Goal: Information Seeking & Learning: Learn about a topic

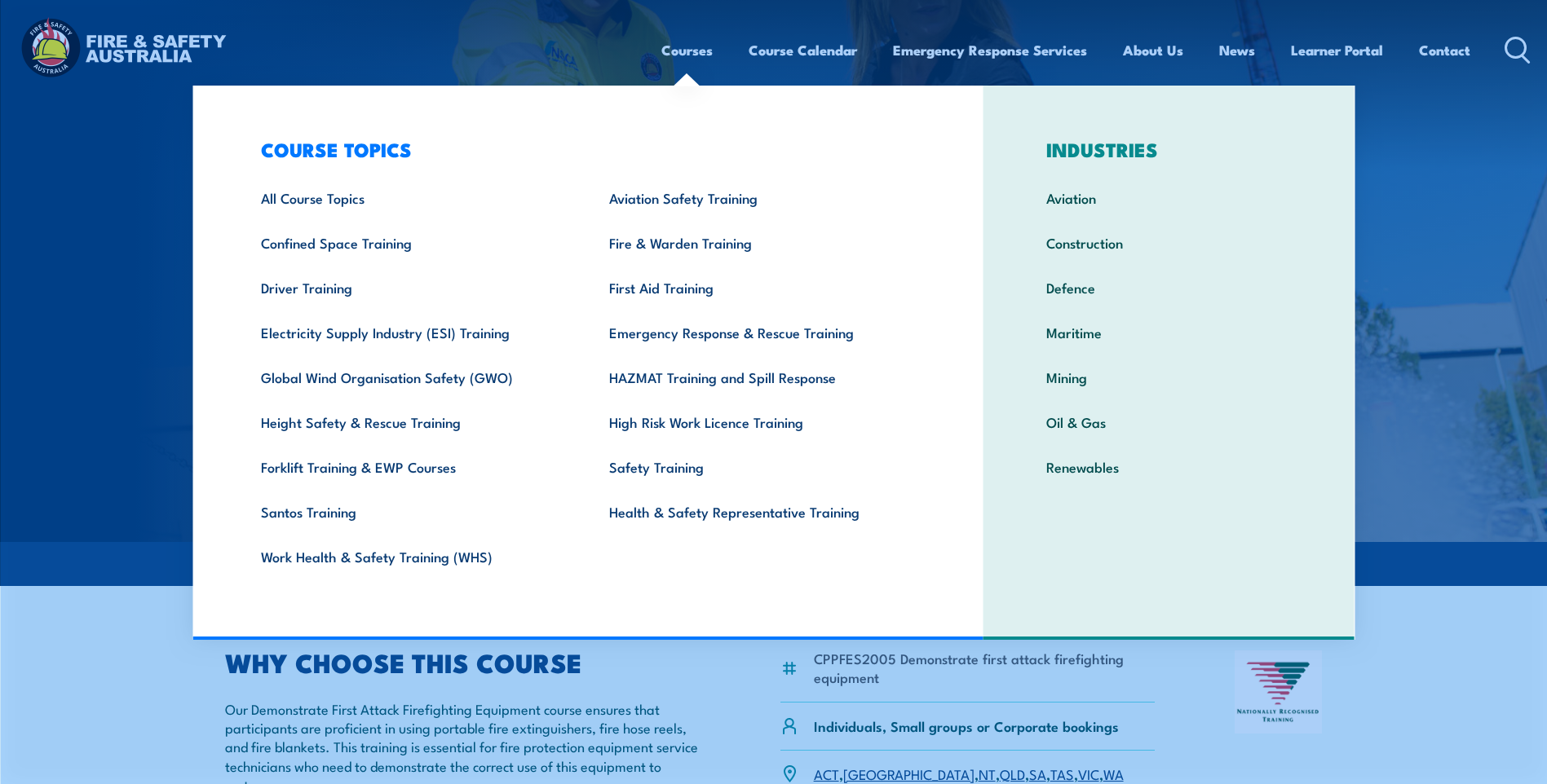
click at [692, 53] on link "Courses" at bounding box center [687, 50] width 51 height 44
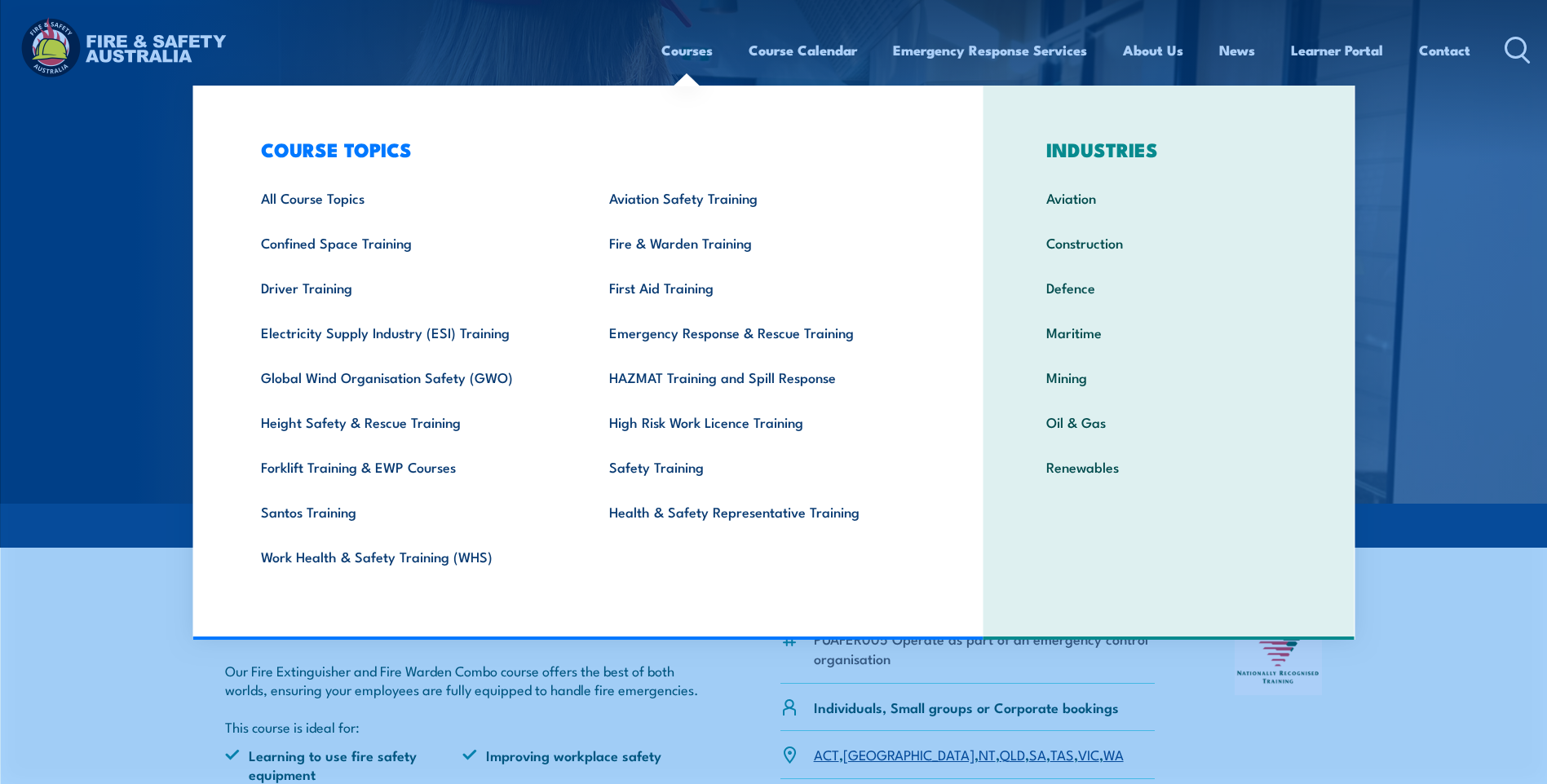
click at [666, 55] on link "Courses" at bounding box center [687, 50] width 51 height 44
click at [643, 239] on link "Fire & Warden Training" at bounding box center [758, 242] width 349 height 45
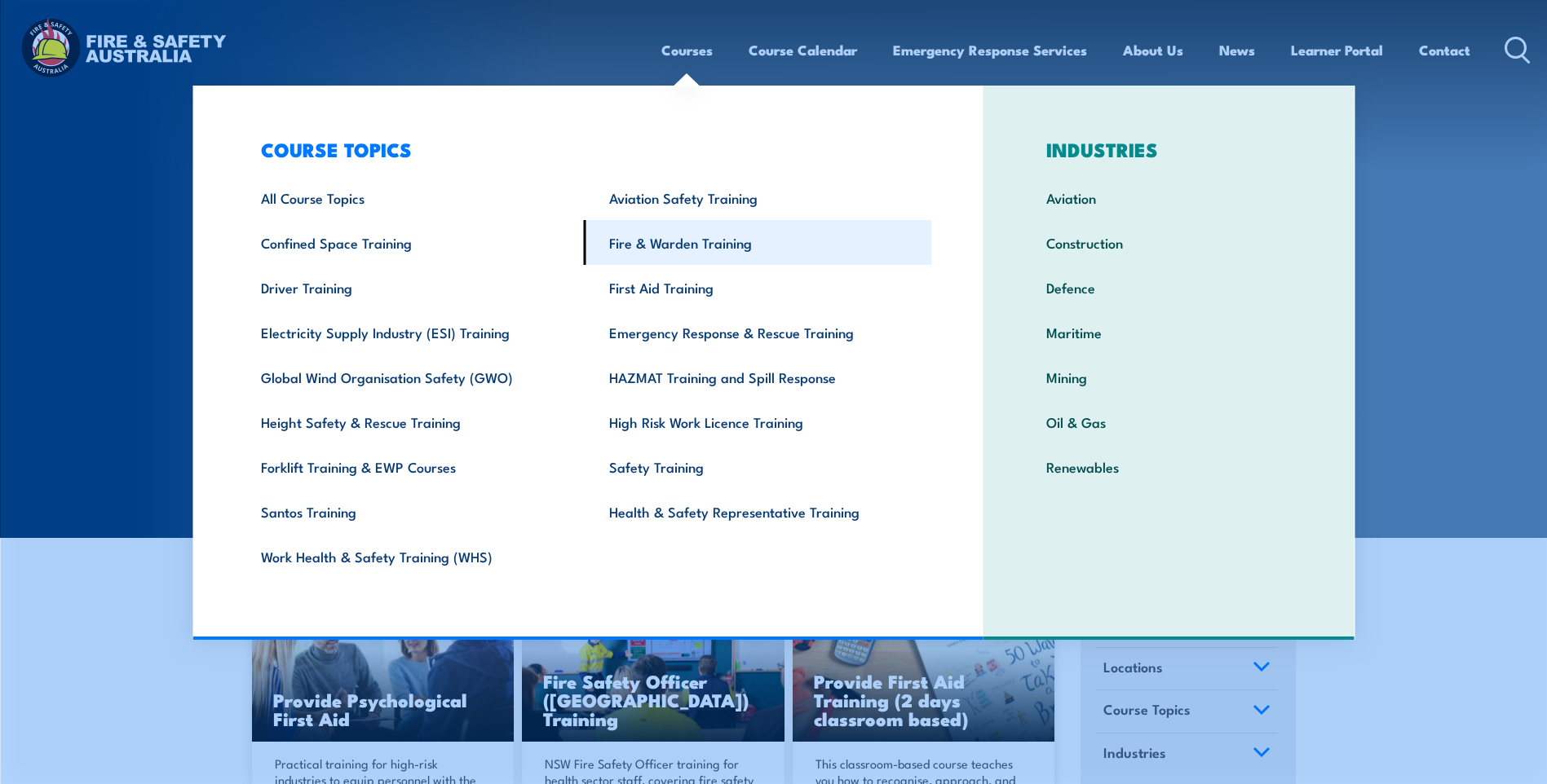
click at [663, 239] on link "Fire & Warden Training" at bounding box center [758, 242] width 349 height 45
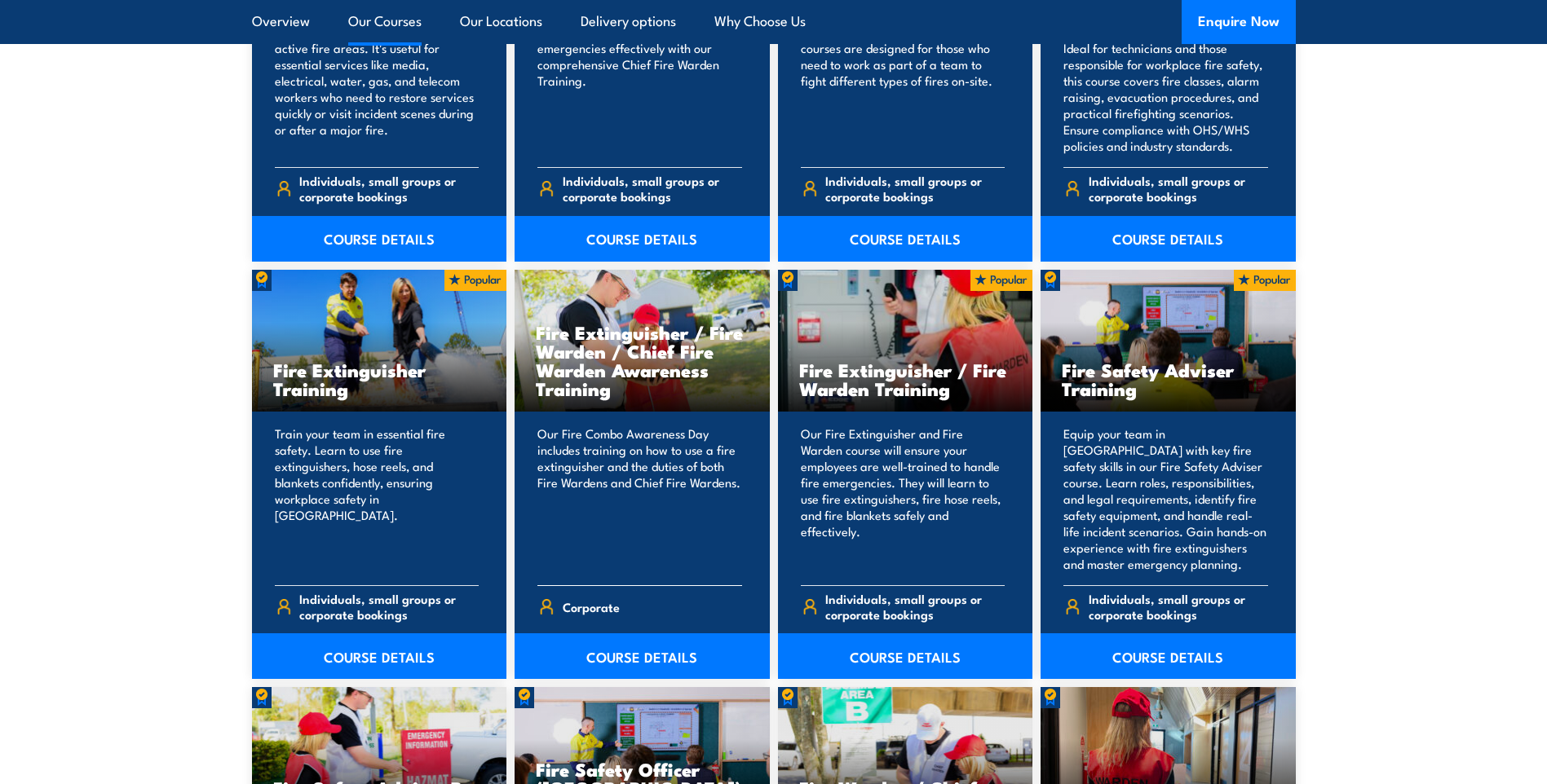
scroll to position [1548, 0]
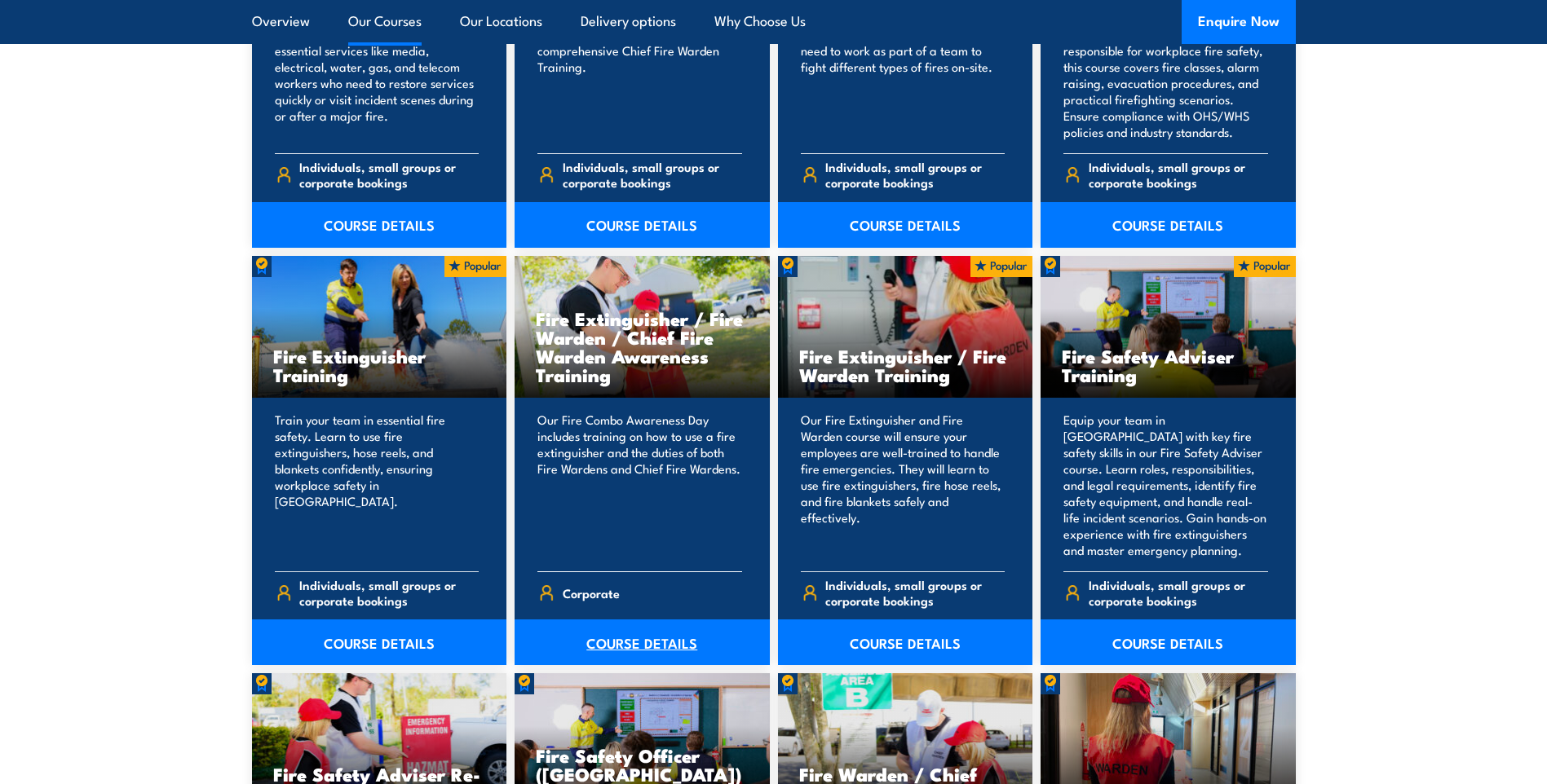
click at [654, 641] on link "COURSE DETAILS" at bounding box center [642, 643] width 255 height 46
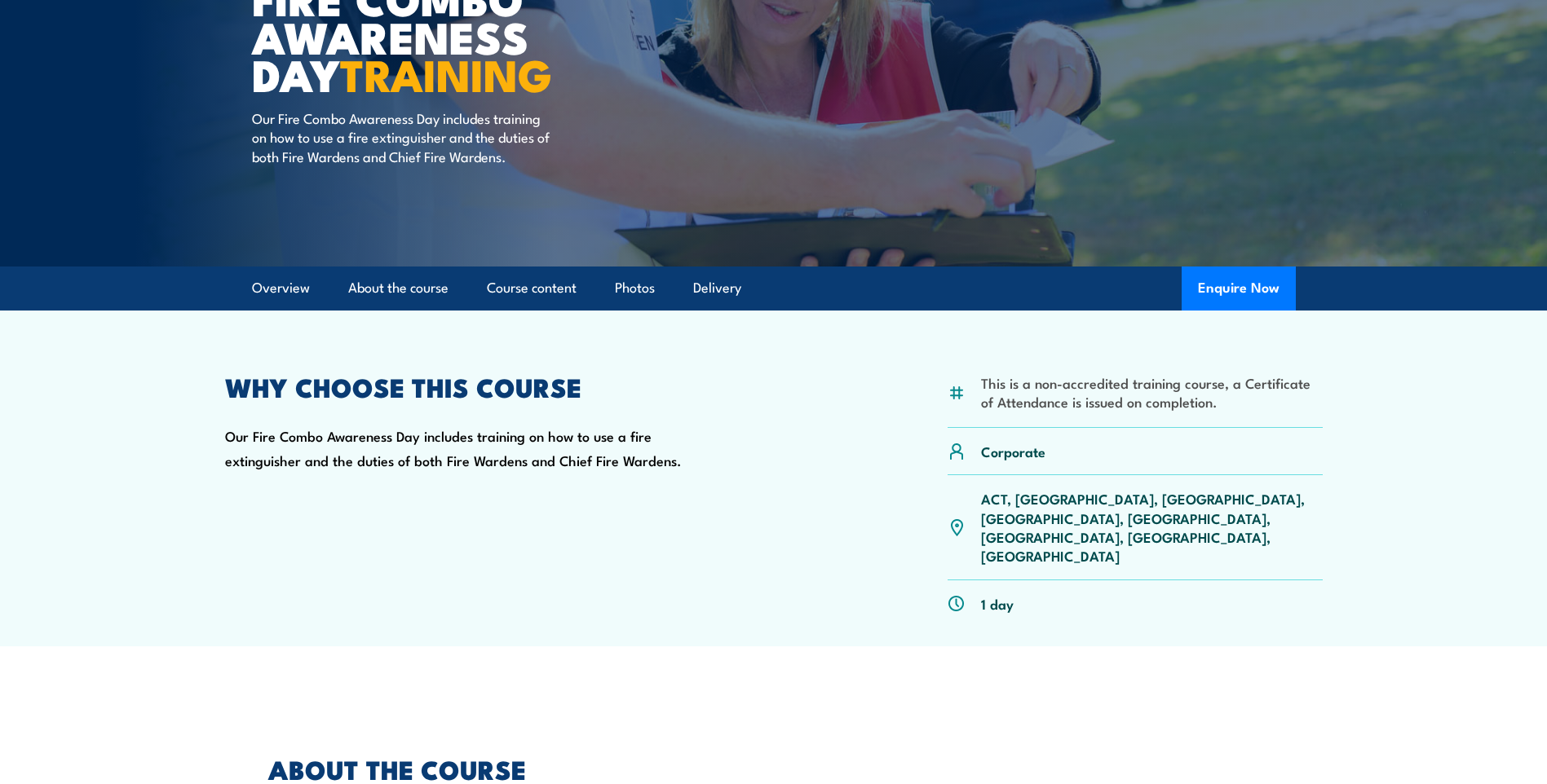
scroll to position [163, 0]
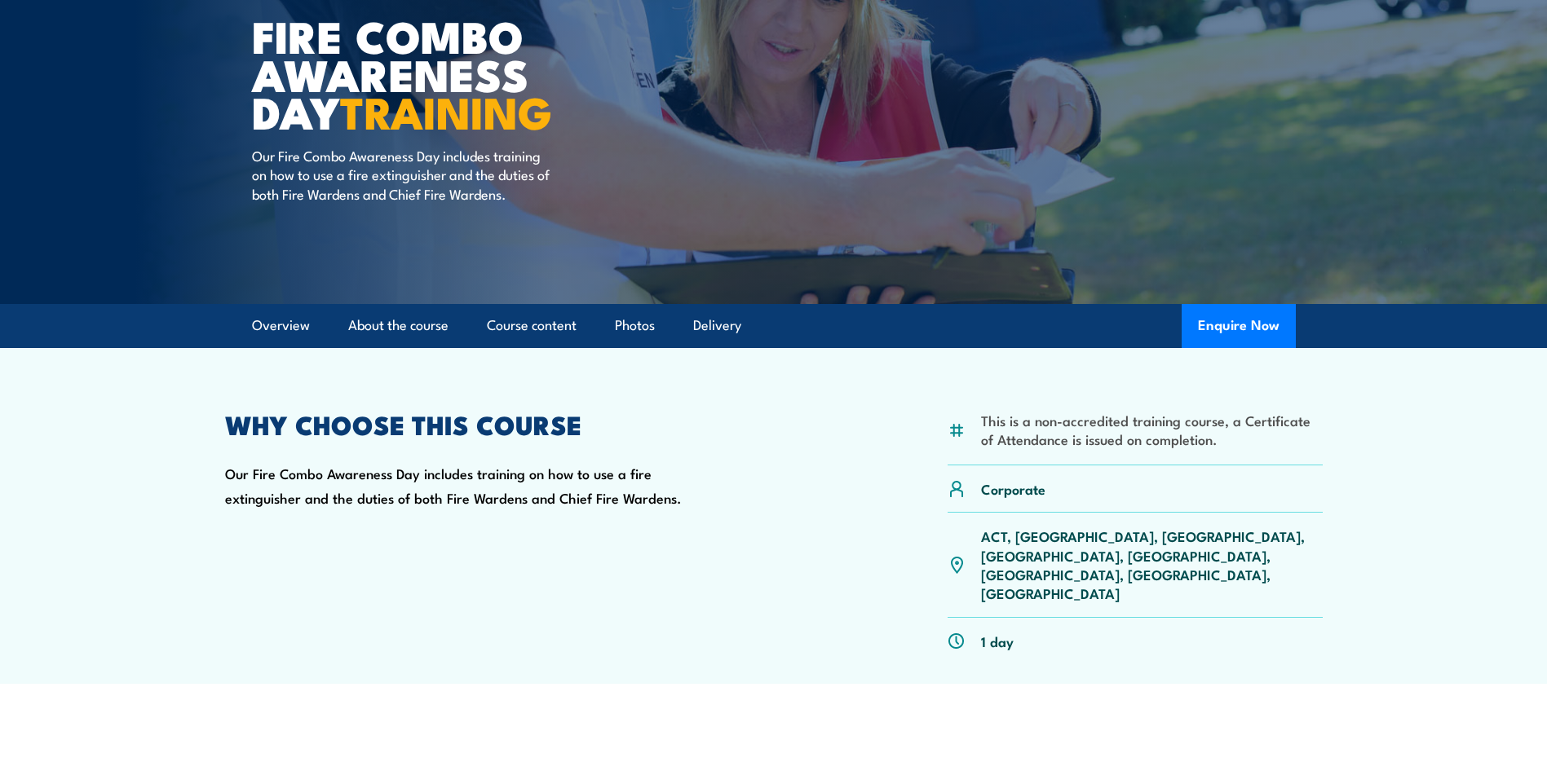
click at [1184, 537] on p "ACT, [GEOGRAPHIC_DATA], [GEOGRAPHIC_DATA], [GEOGRAPHIC_DATA], [GEOGRAPHIC_DATA]…" at bounding box center [1152, 565] width 342 height 77
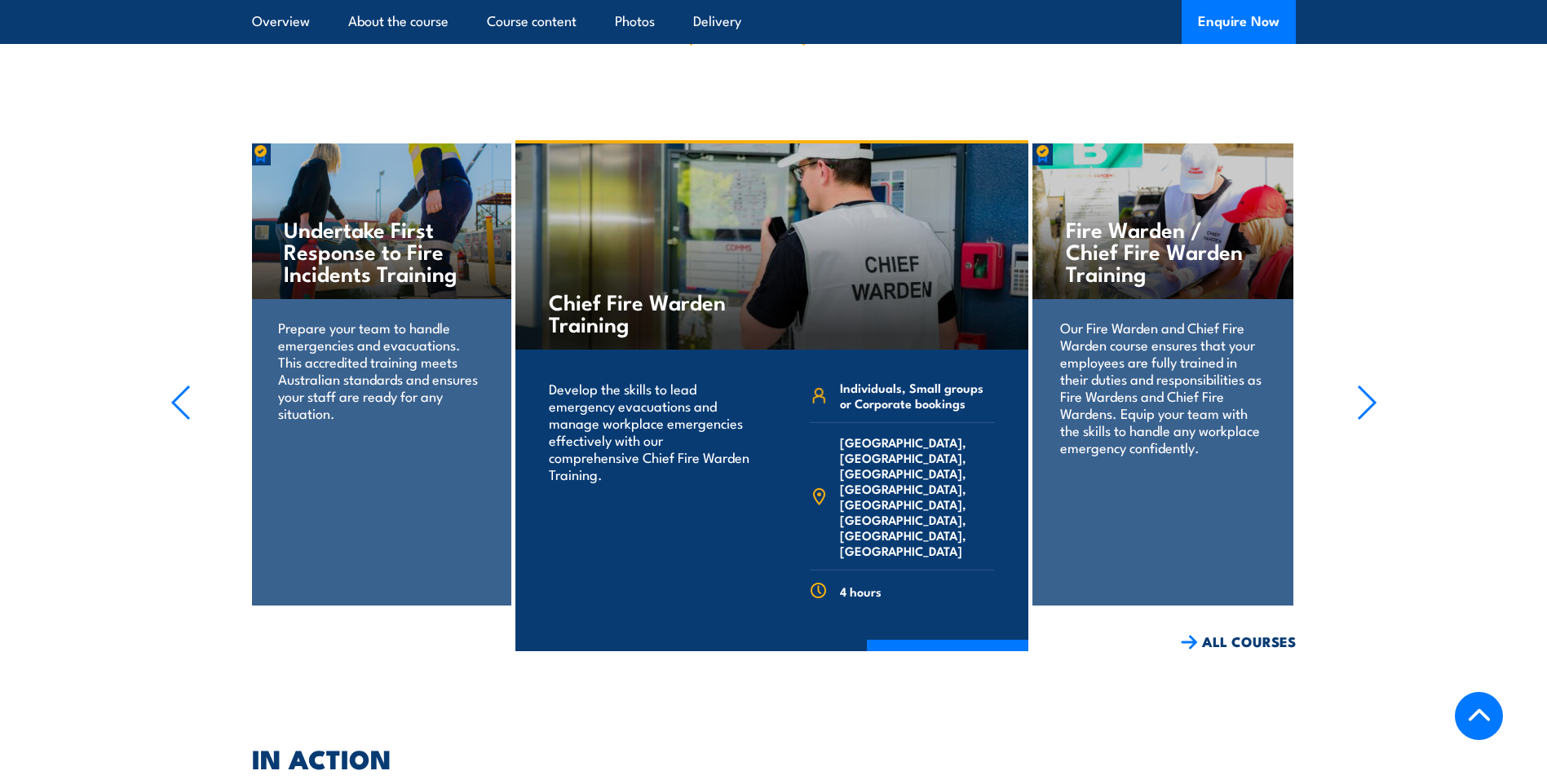
scroll to position [2689, 0]
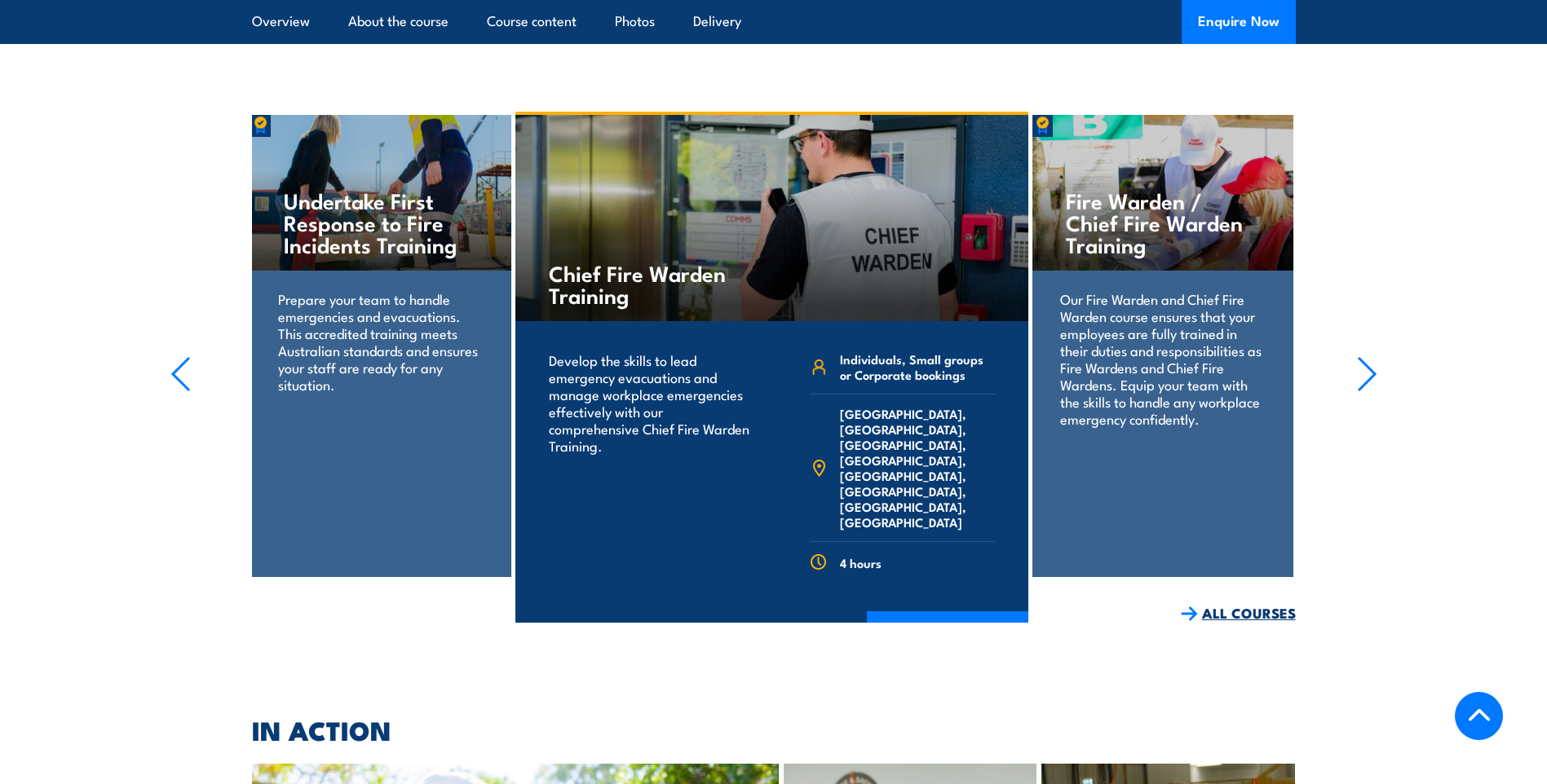
click at [1203, 604] on link "ALL COURSES" at bounding box center [1237, 613] width 115 height 19
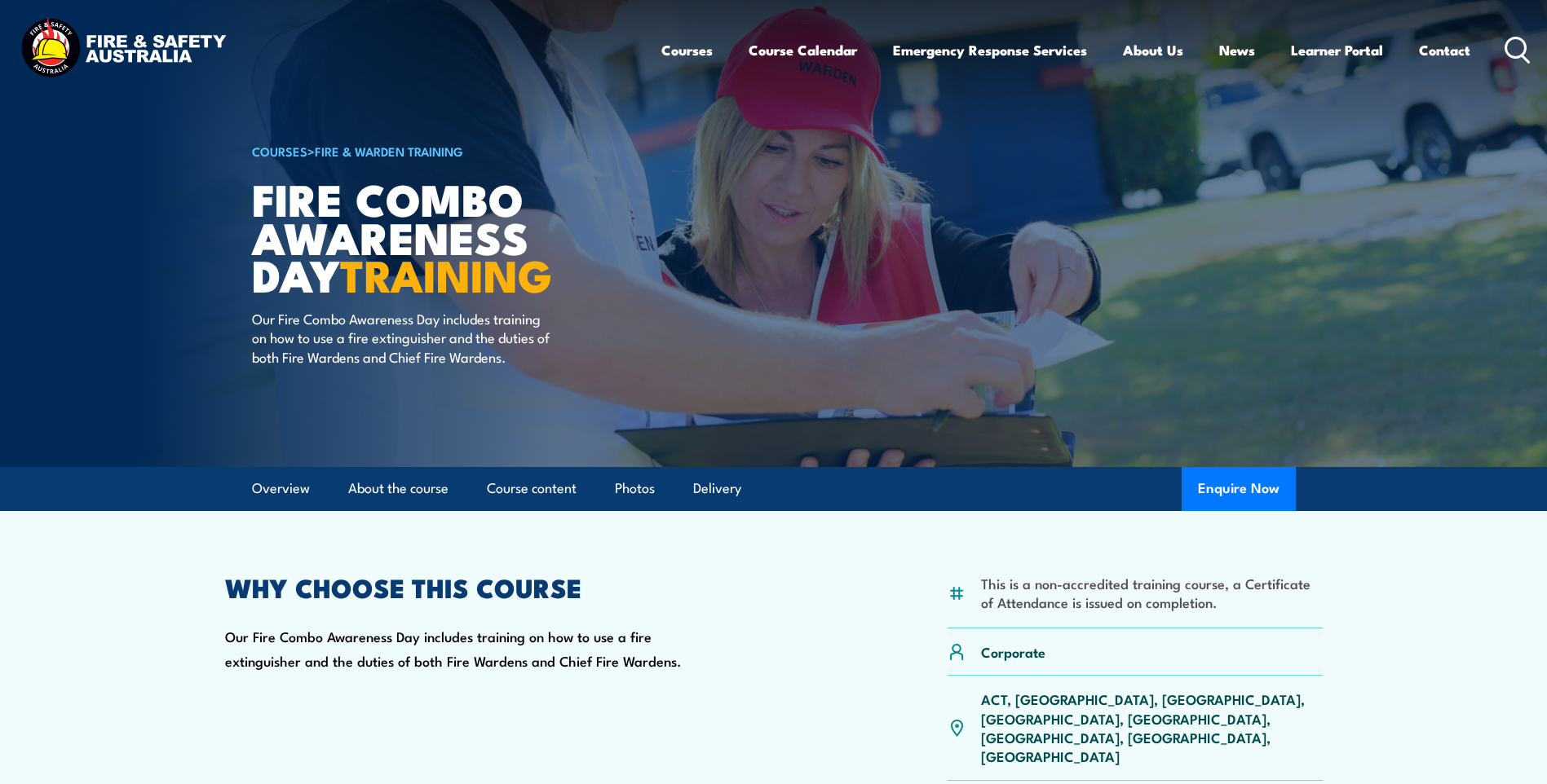
click at [1180, 700] on p "ACT, [GEOGRAPHIC_DATA], [GEOGRAPHIC_DATA], [GEOGRAPHIC_DATA], [GEOGRAPHIC_DATA]…" at bounding box center [1152, 727] width 342 height 77
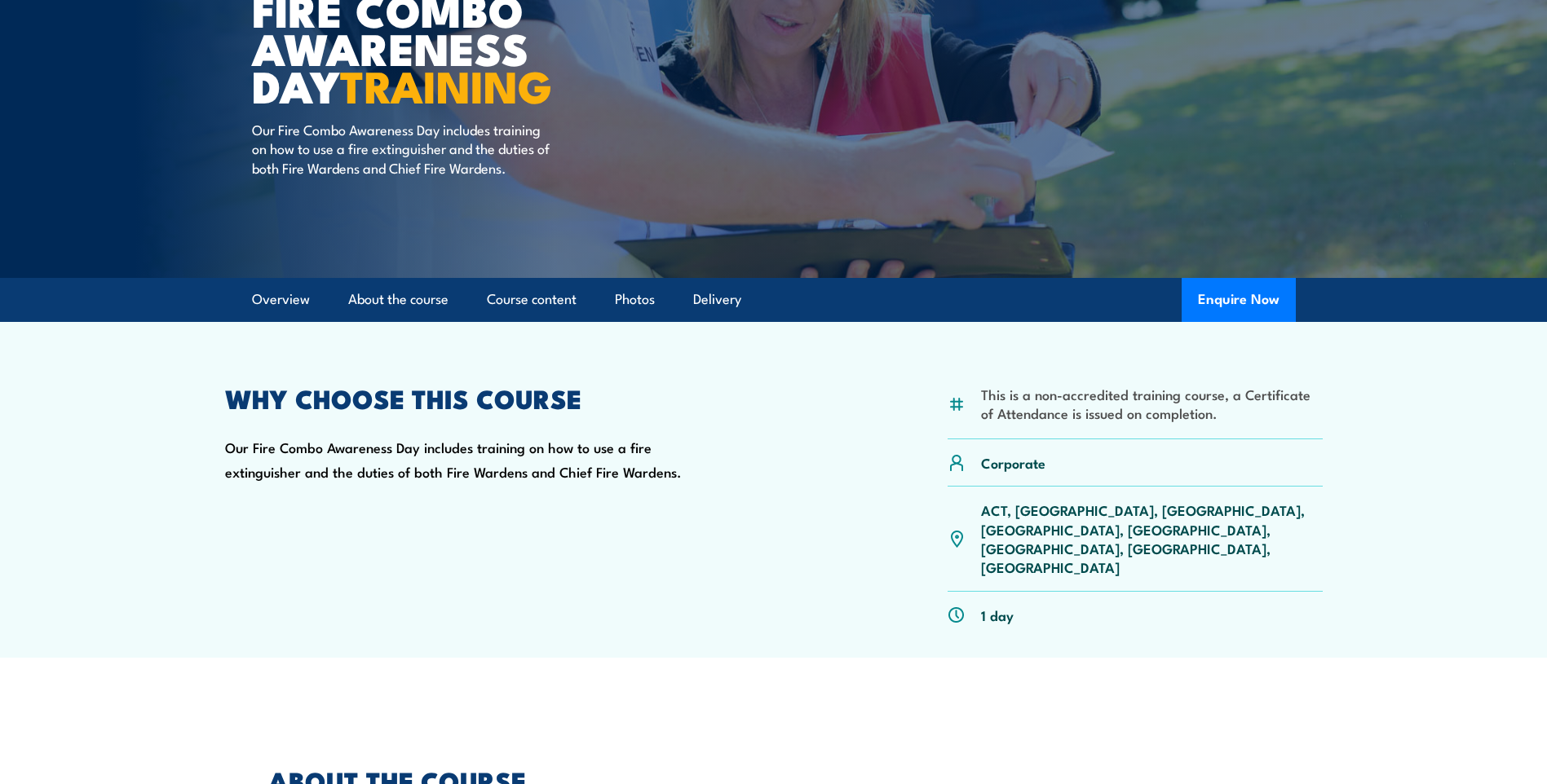
scroll to position [245, 0]
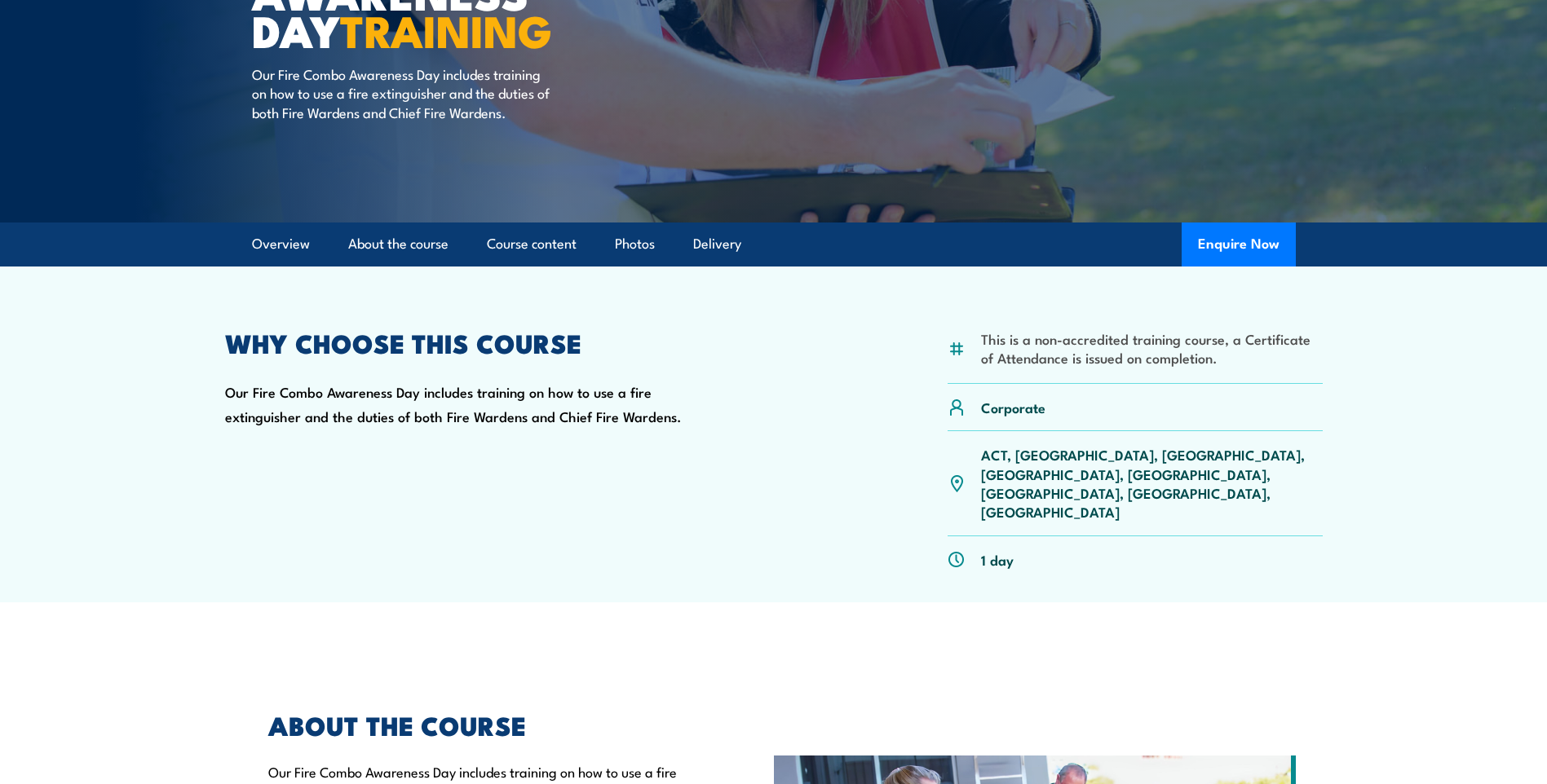
click at [514, 412] on div "WHY CHOOSE THIS COURSE Our Fire Combo Awareness Day includes training on how to…" at bounding box center [462, 457] width 476 height 252
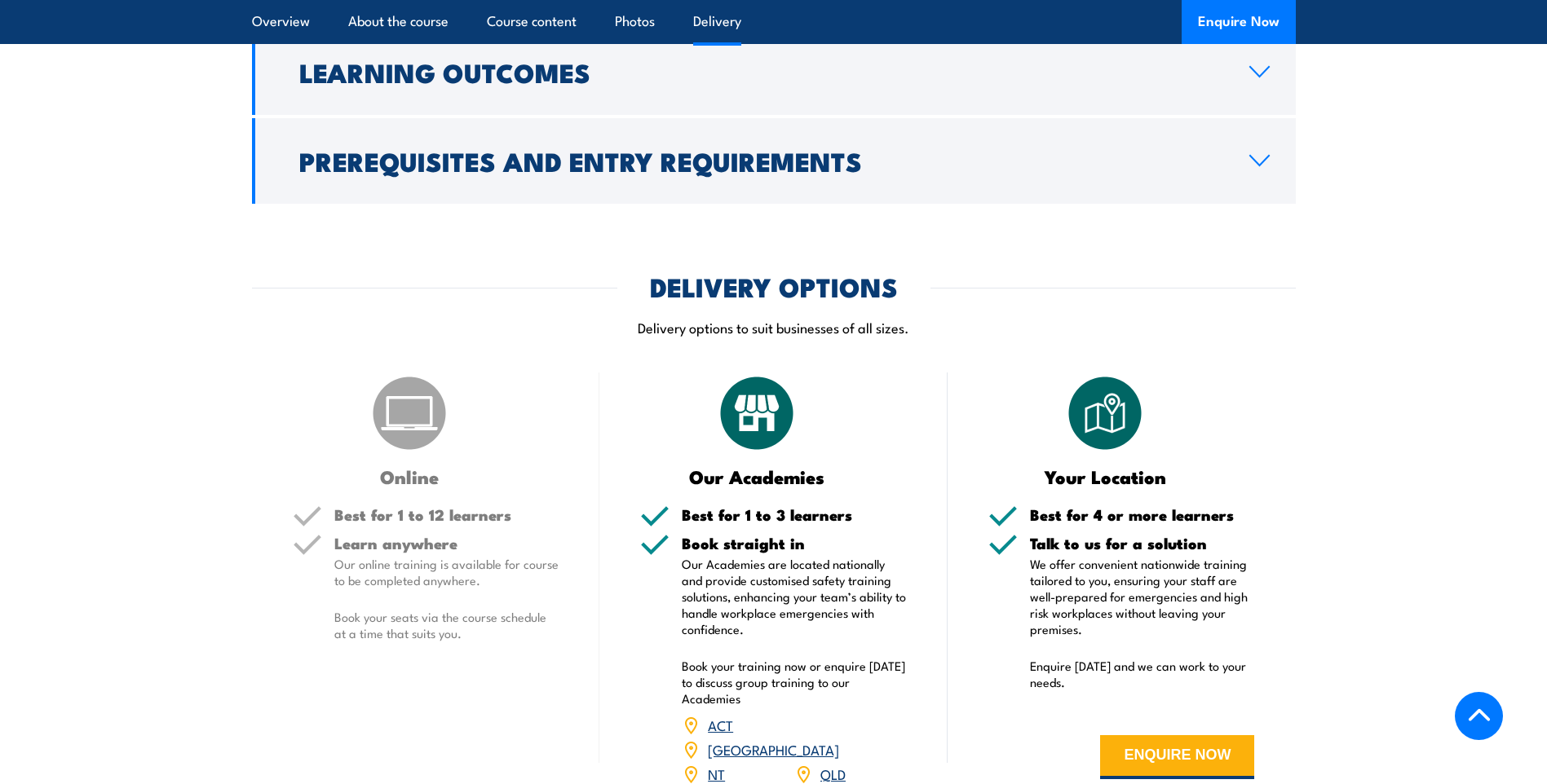
scroll to position [1956, 0]
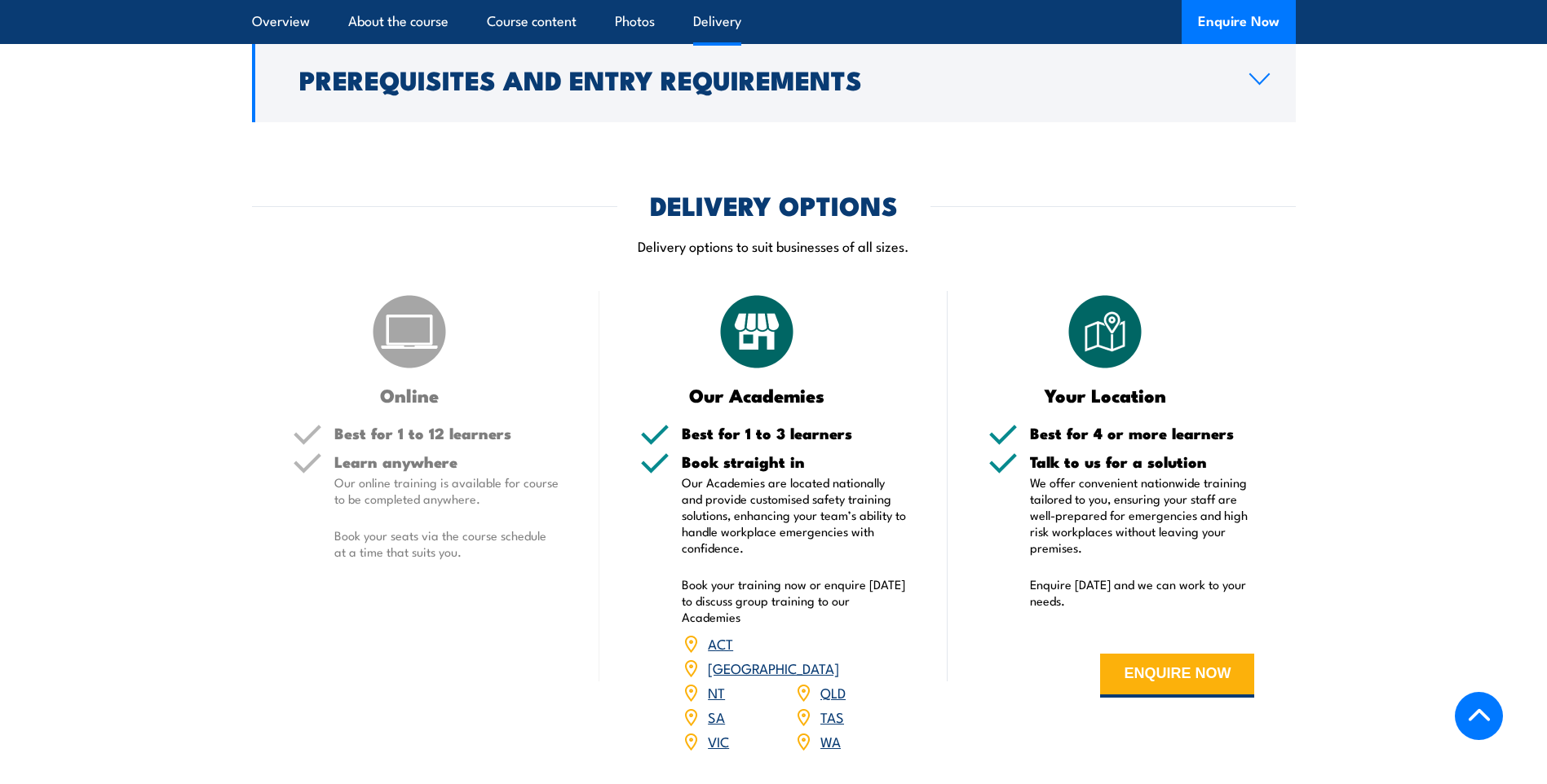
click at [718, 731] on link "VIC" at bounding box center [718, 740] width 21 height 20
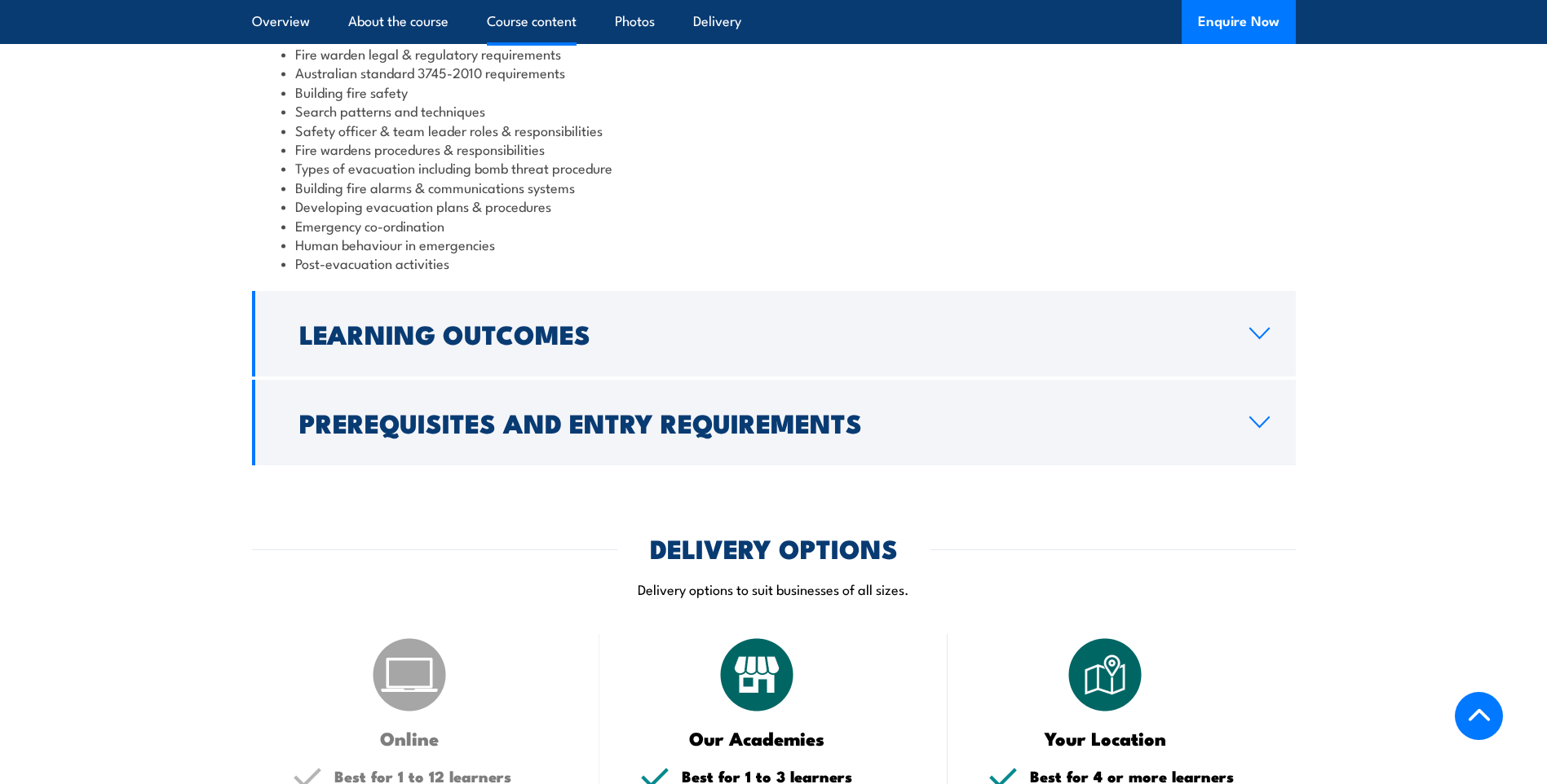
scroll to position [1711, 0]
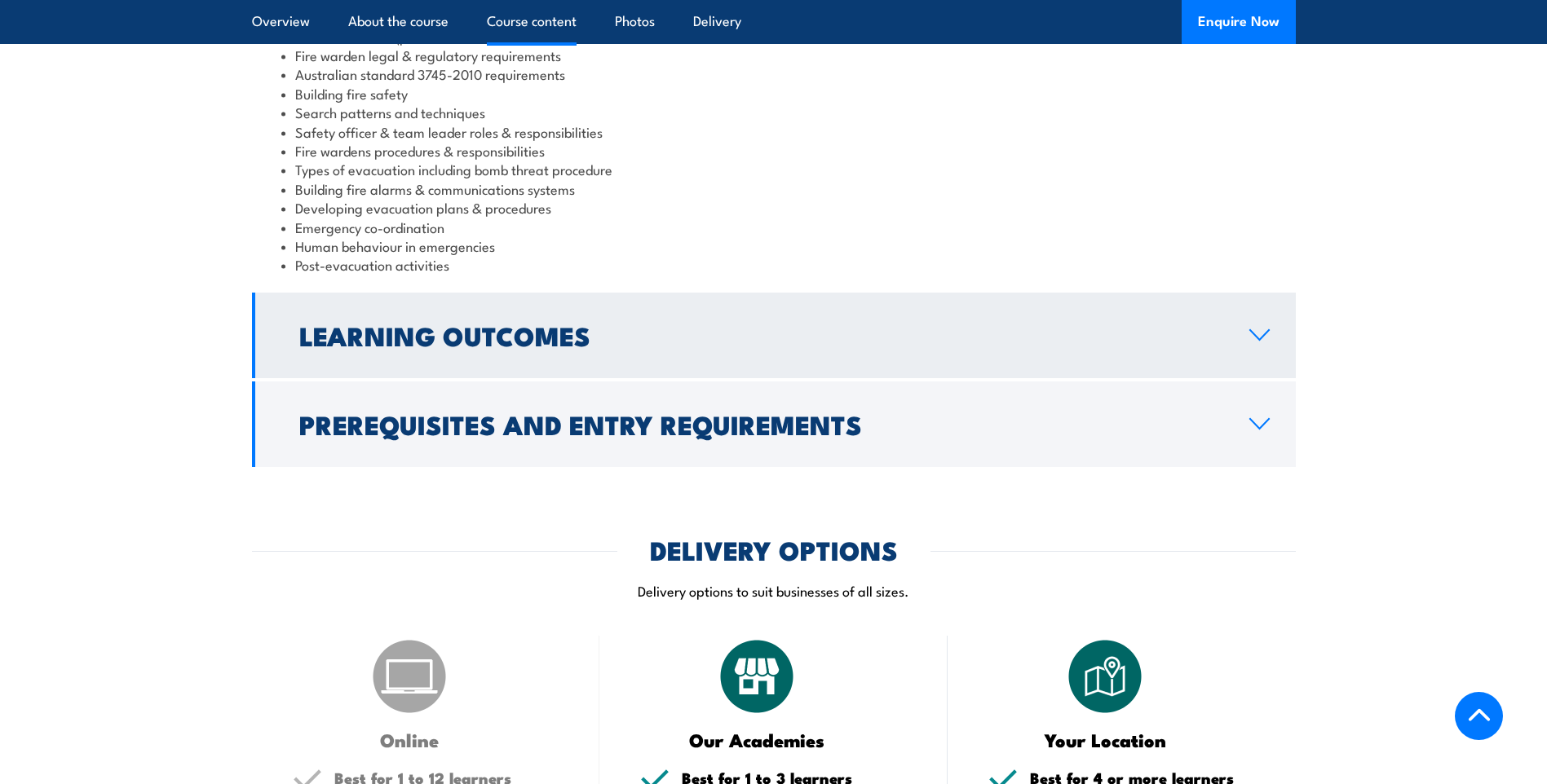
click at [1254, 328] on icon at bounding box center [1258, 335] width 22 height 13
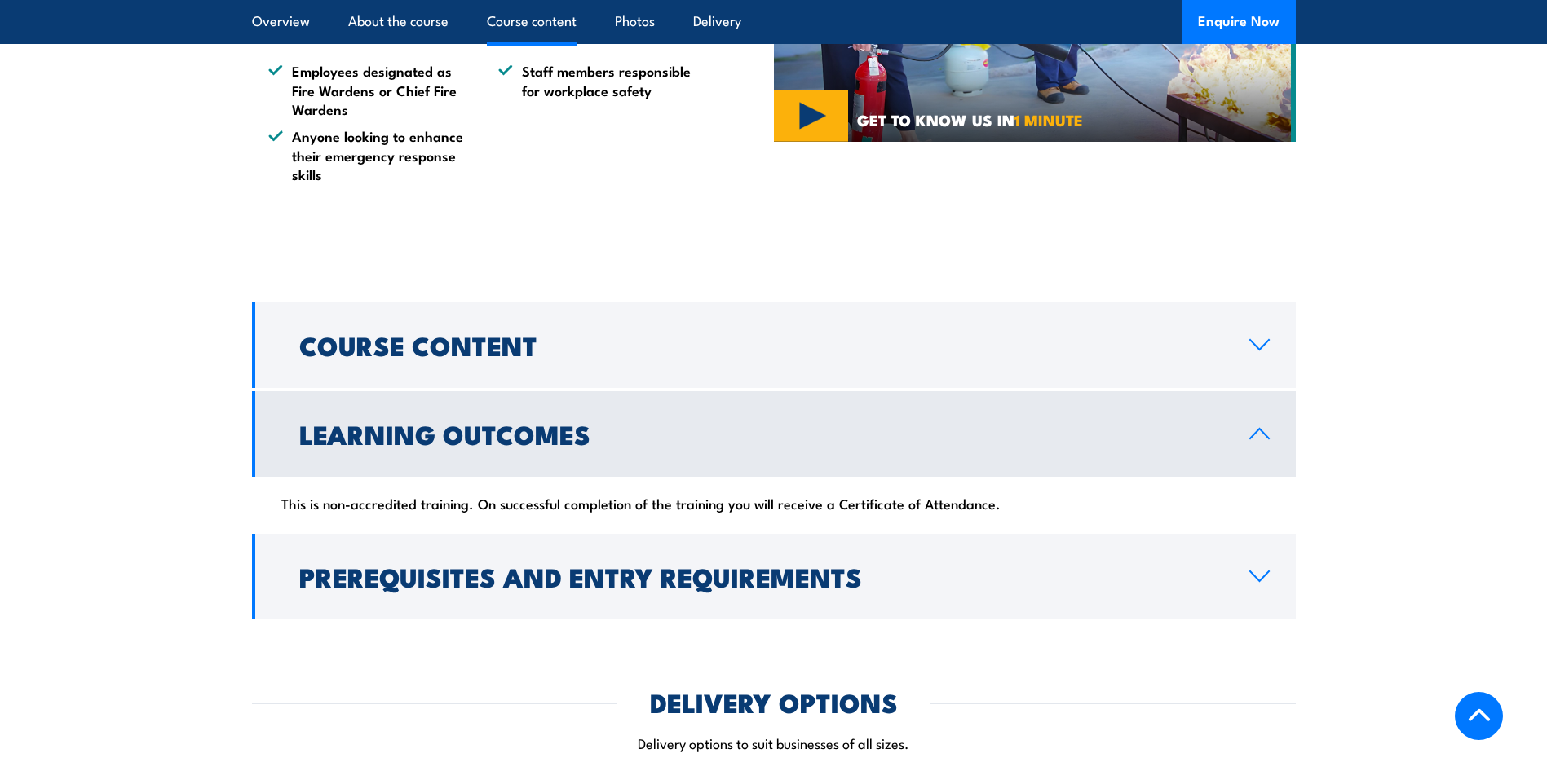
scroll to position [1207, 0]
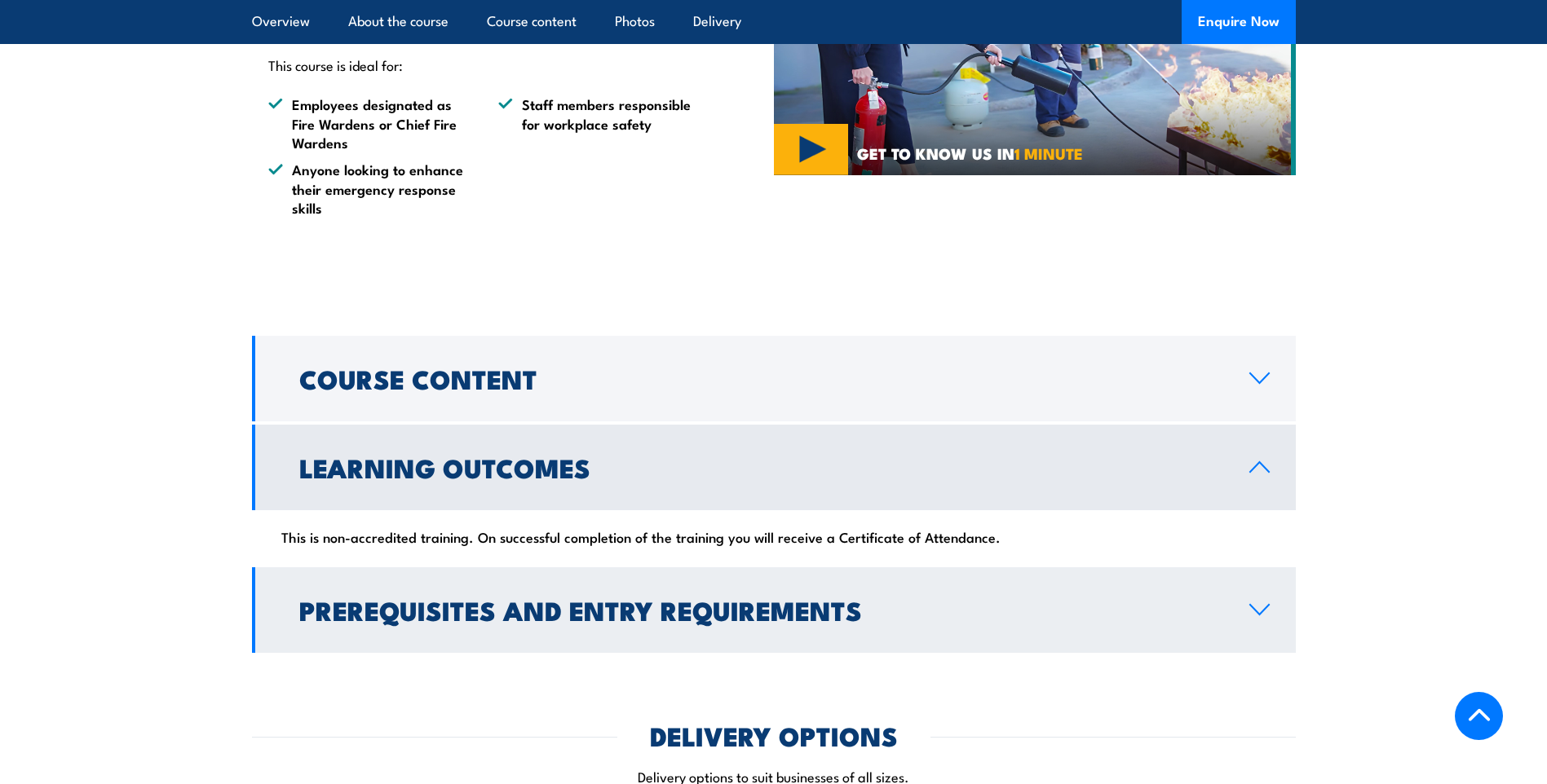
click at [1249, 603] on icon at bounding box center [1258, 609] width 22 height 13
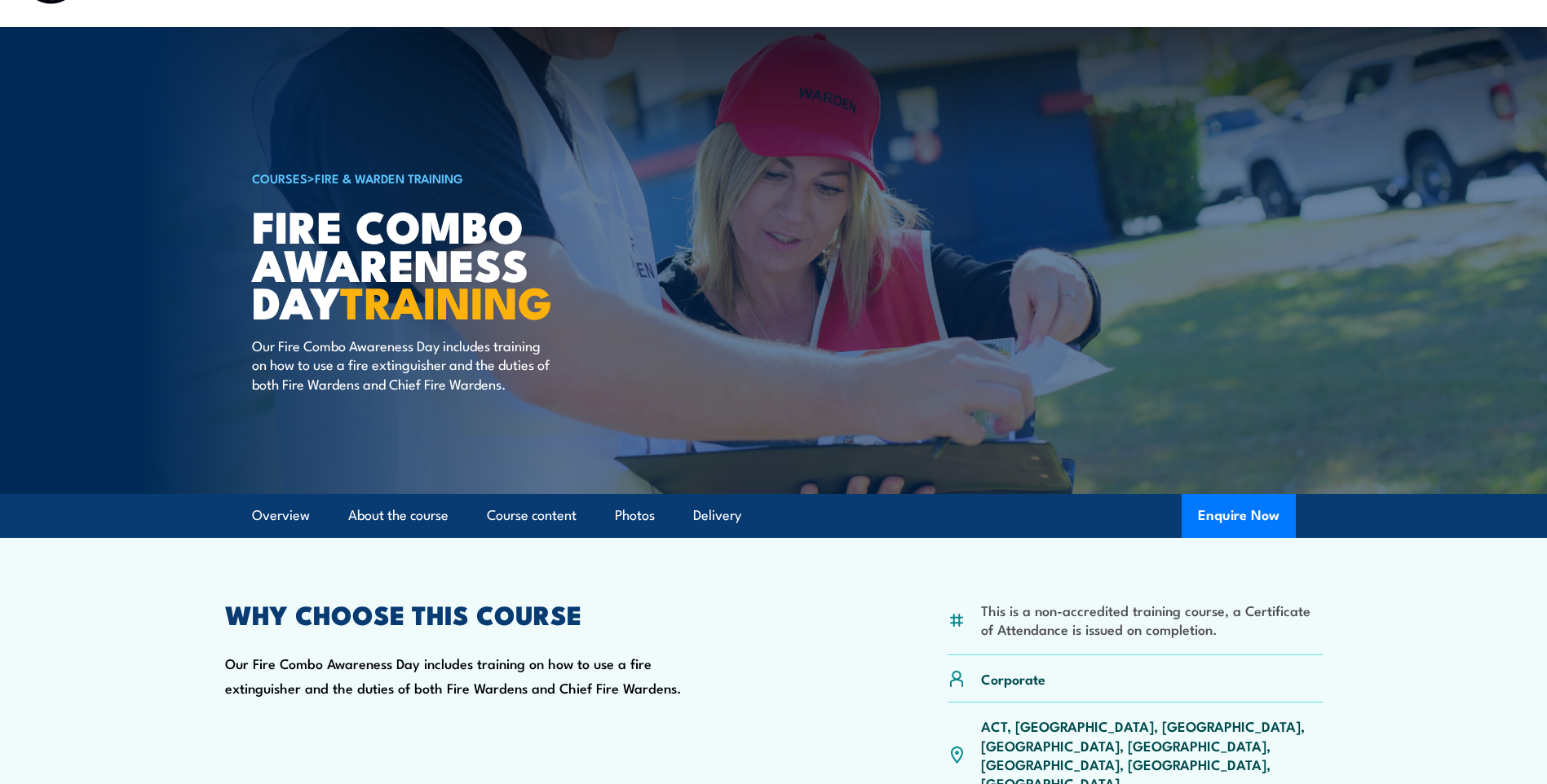
scroll to position [0, 0]
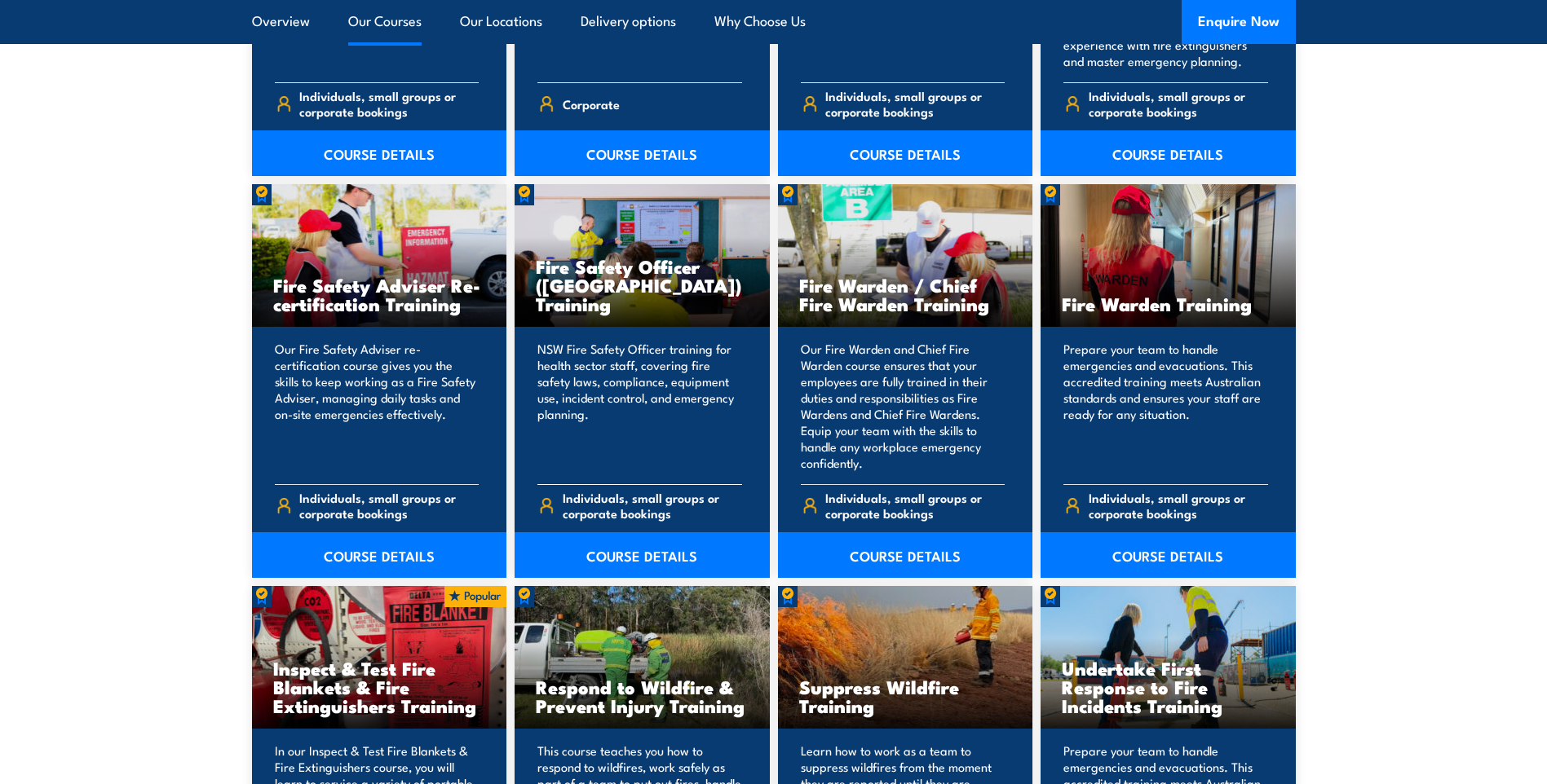
scroll to position [2119, 0]
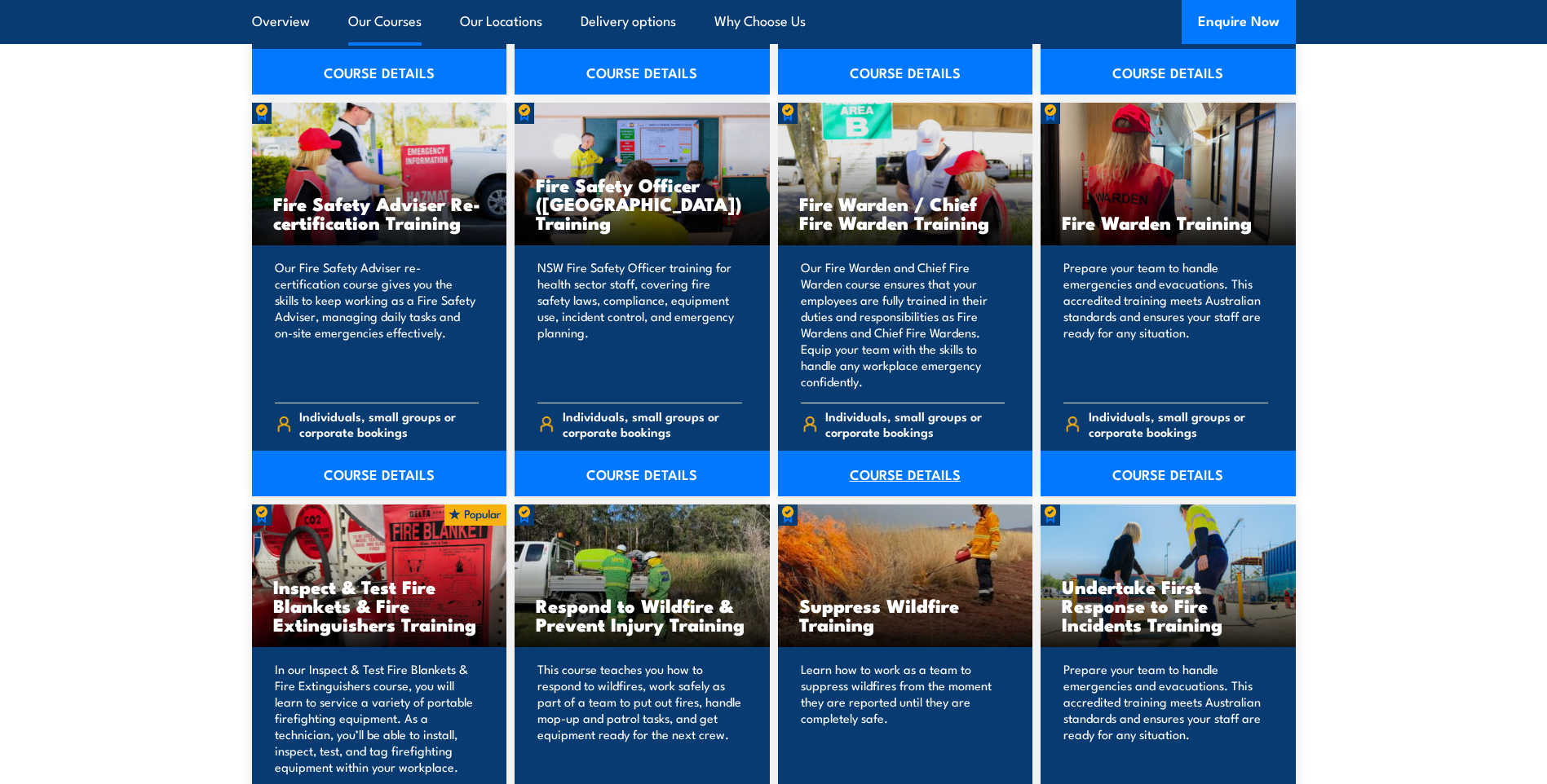
click at [942, 474] on link "COURSE DETAILS" at bounding box center [905, 474] width 255 height 46
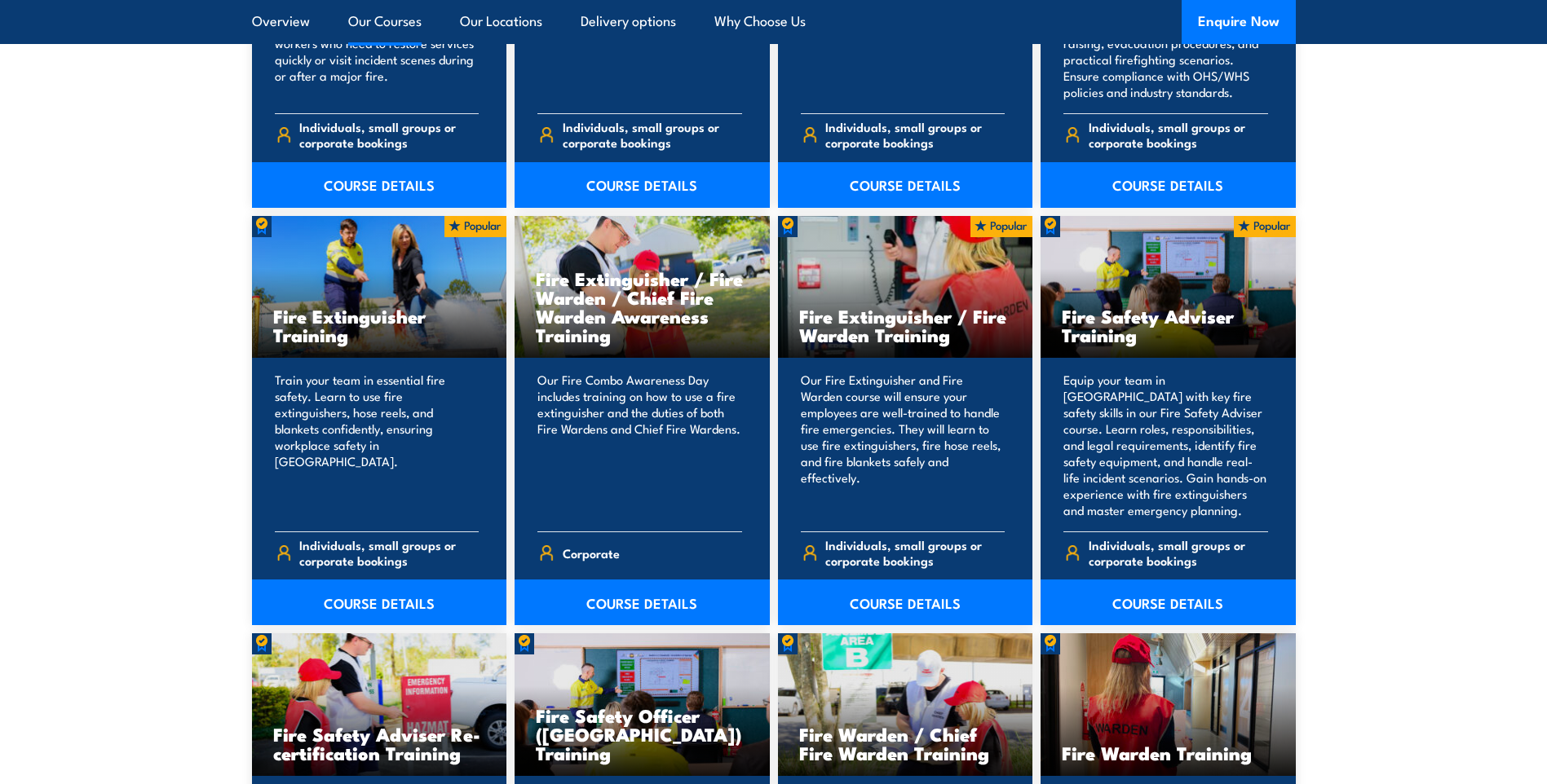
scroll to position [1630, 0]
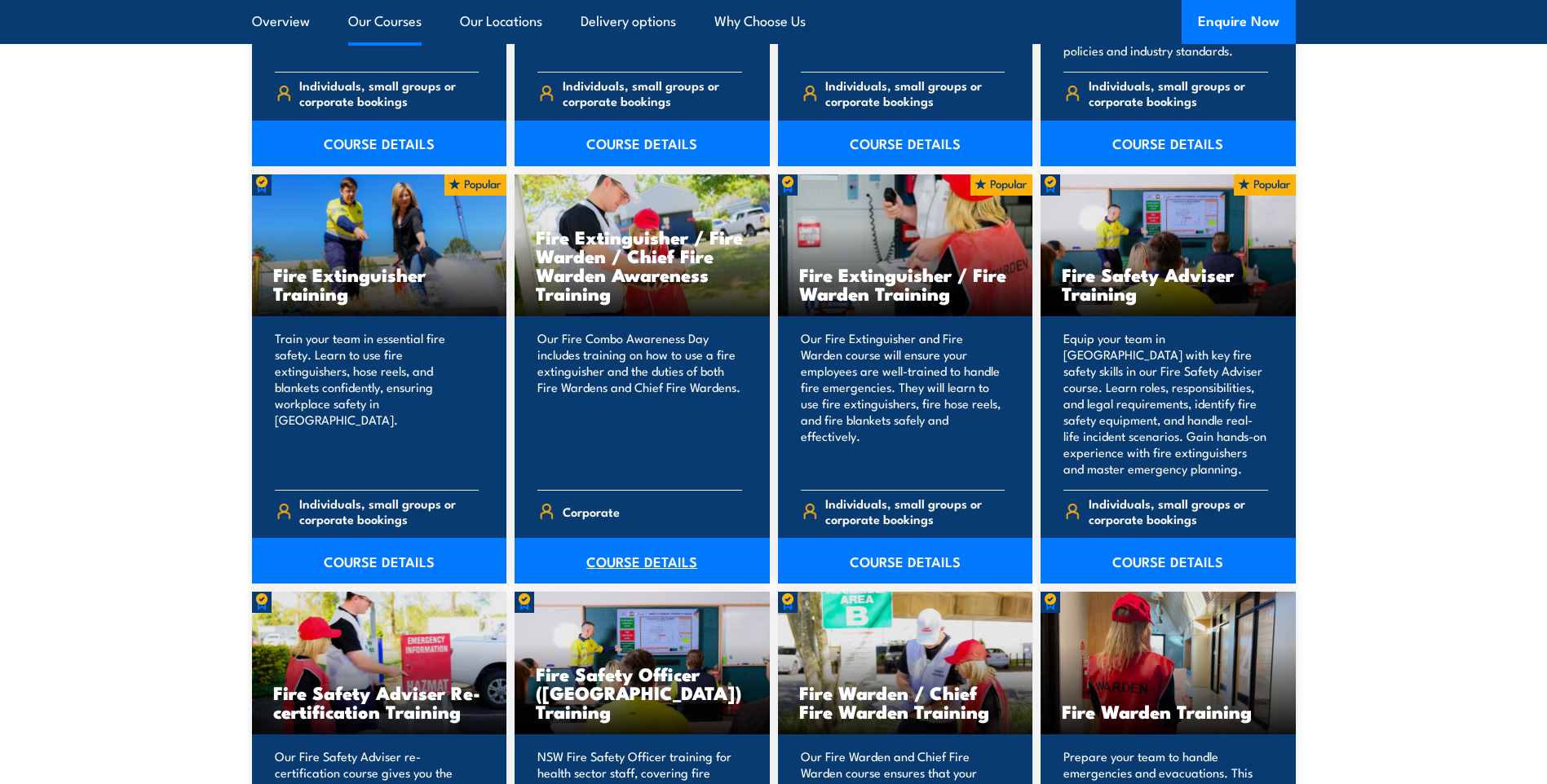
click at [620, 559] on link "COURSE DETAILS" at bounding box center [642, 561] width 255 height 46
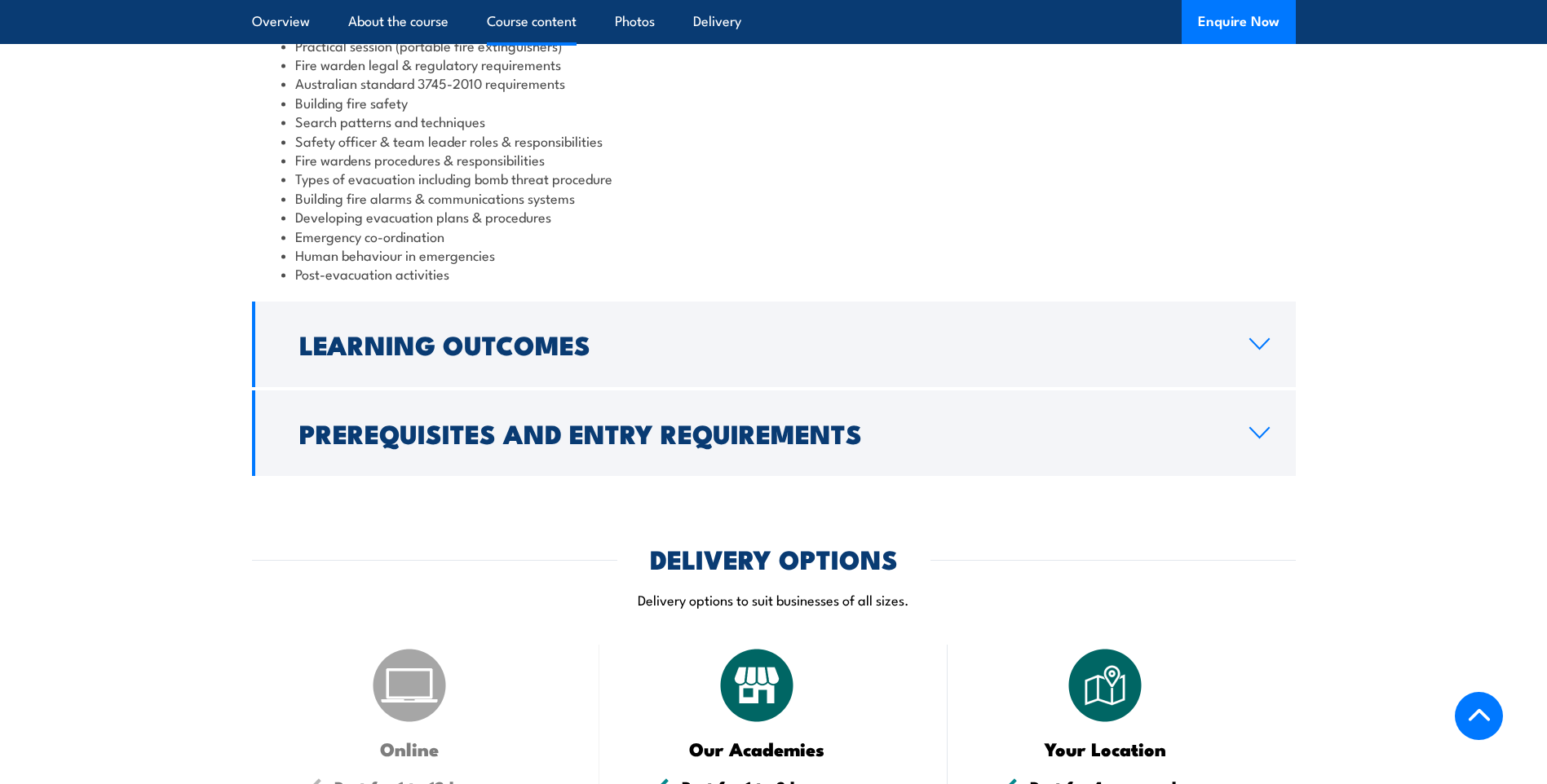
scroll to position [1630, 0]
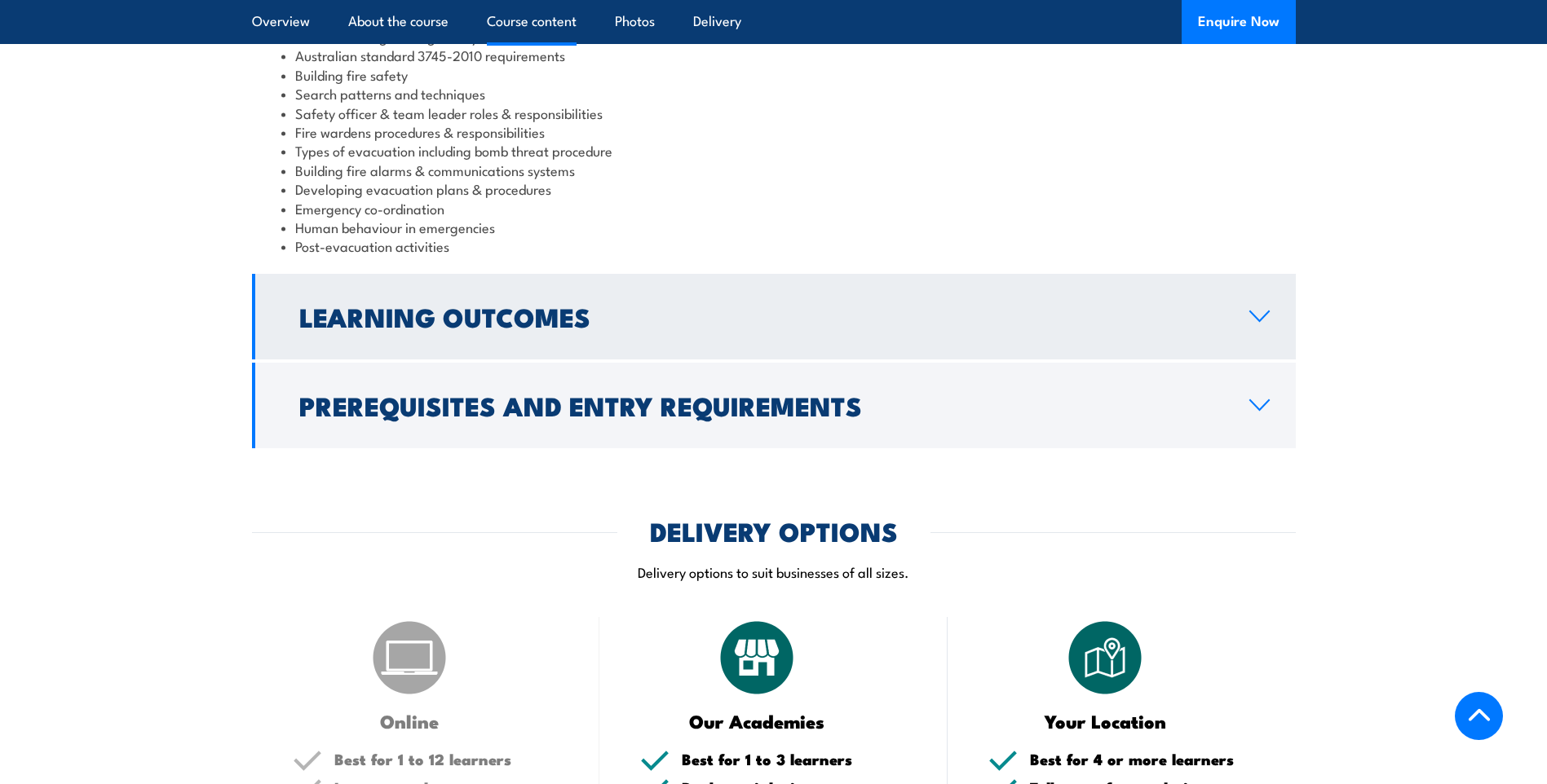
click at [1265, 309] on icon at bounding box center [1258, 316] width 22 height 13
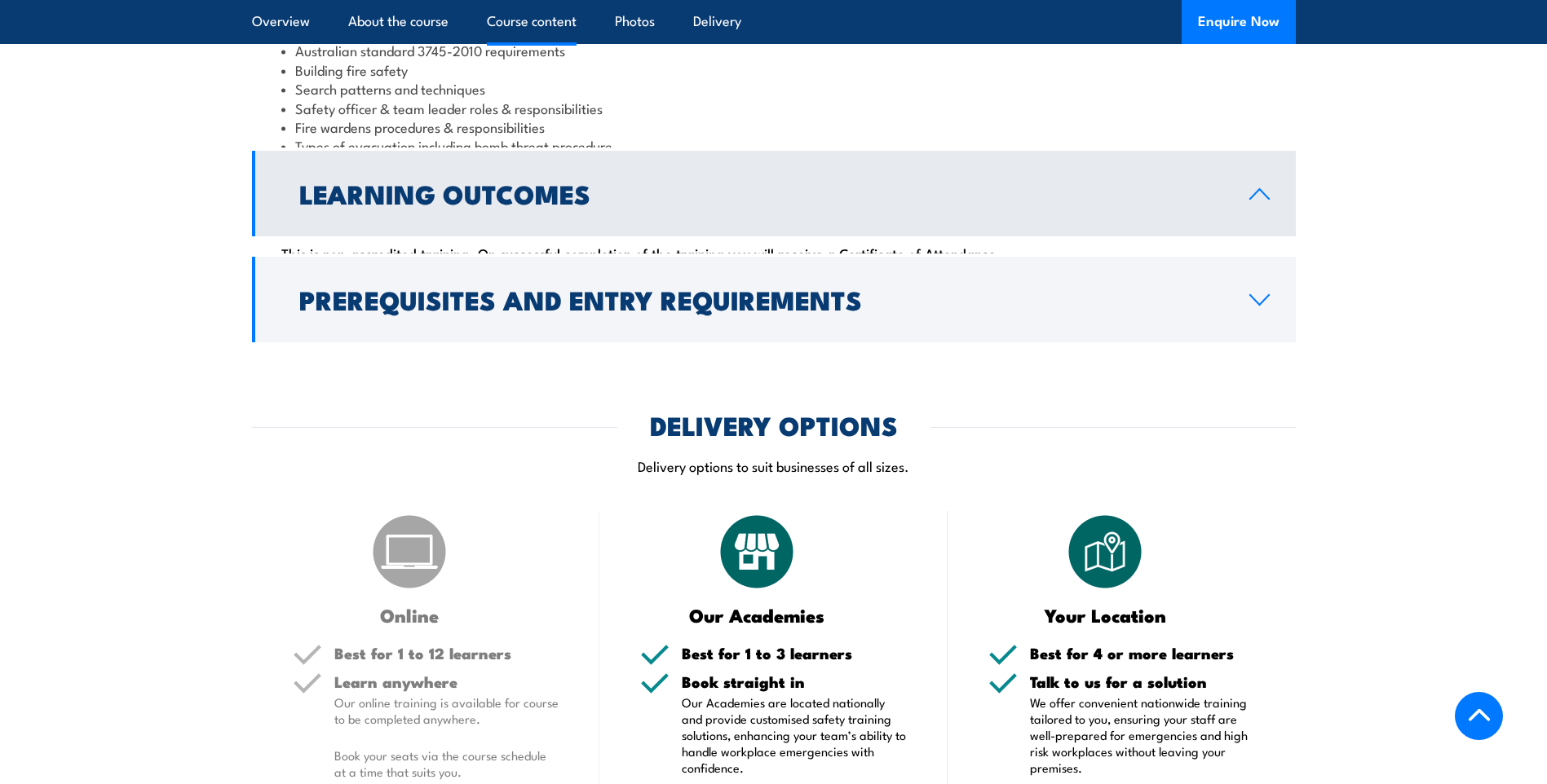
scroll to position [1499, 0]
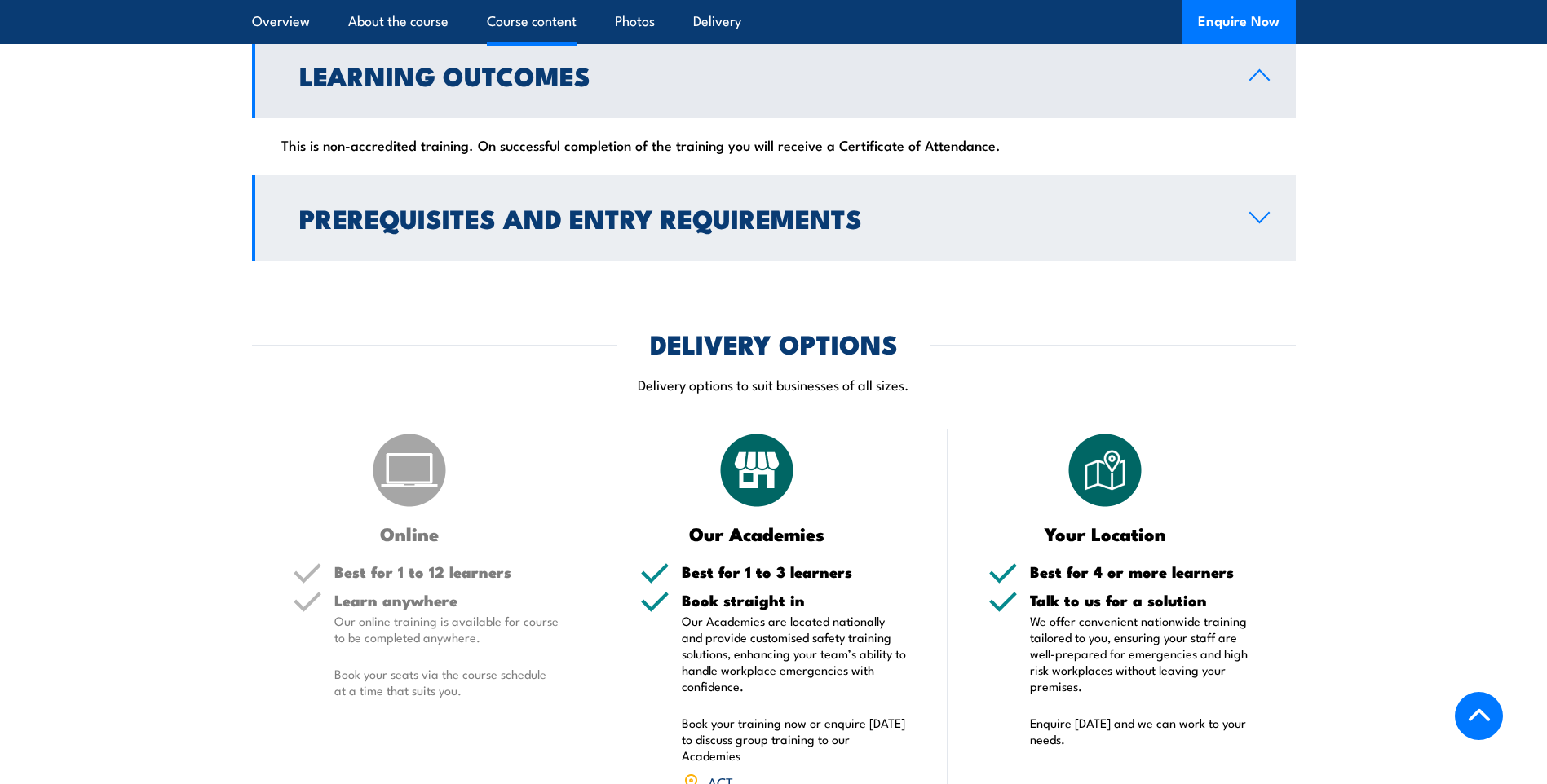
click at [1260, 211] on icon at bounding box center [1258, 217] width 22 height 13
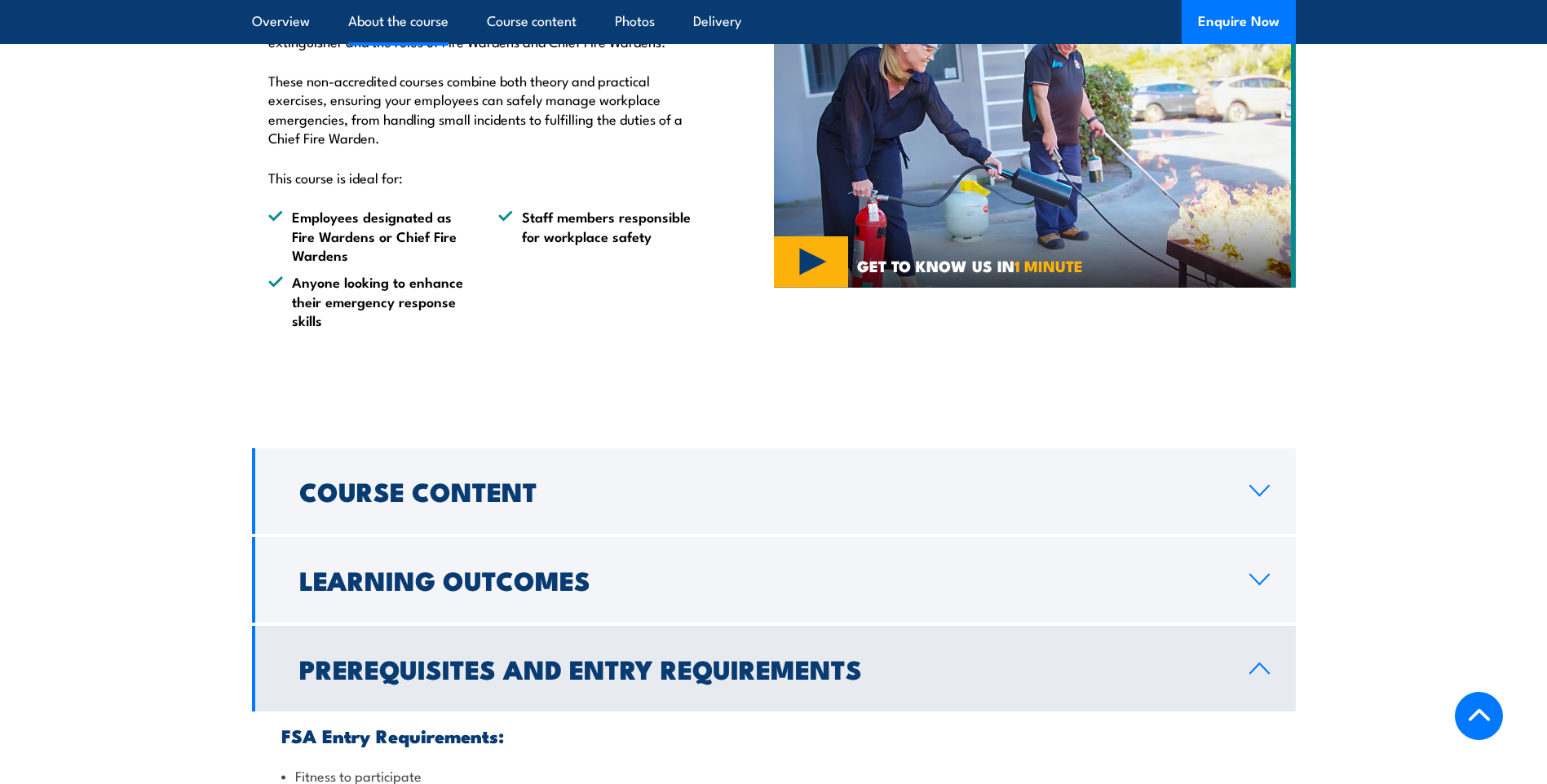
scroll to position [1092, 0]
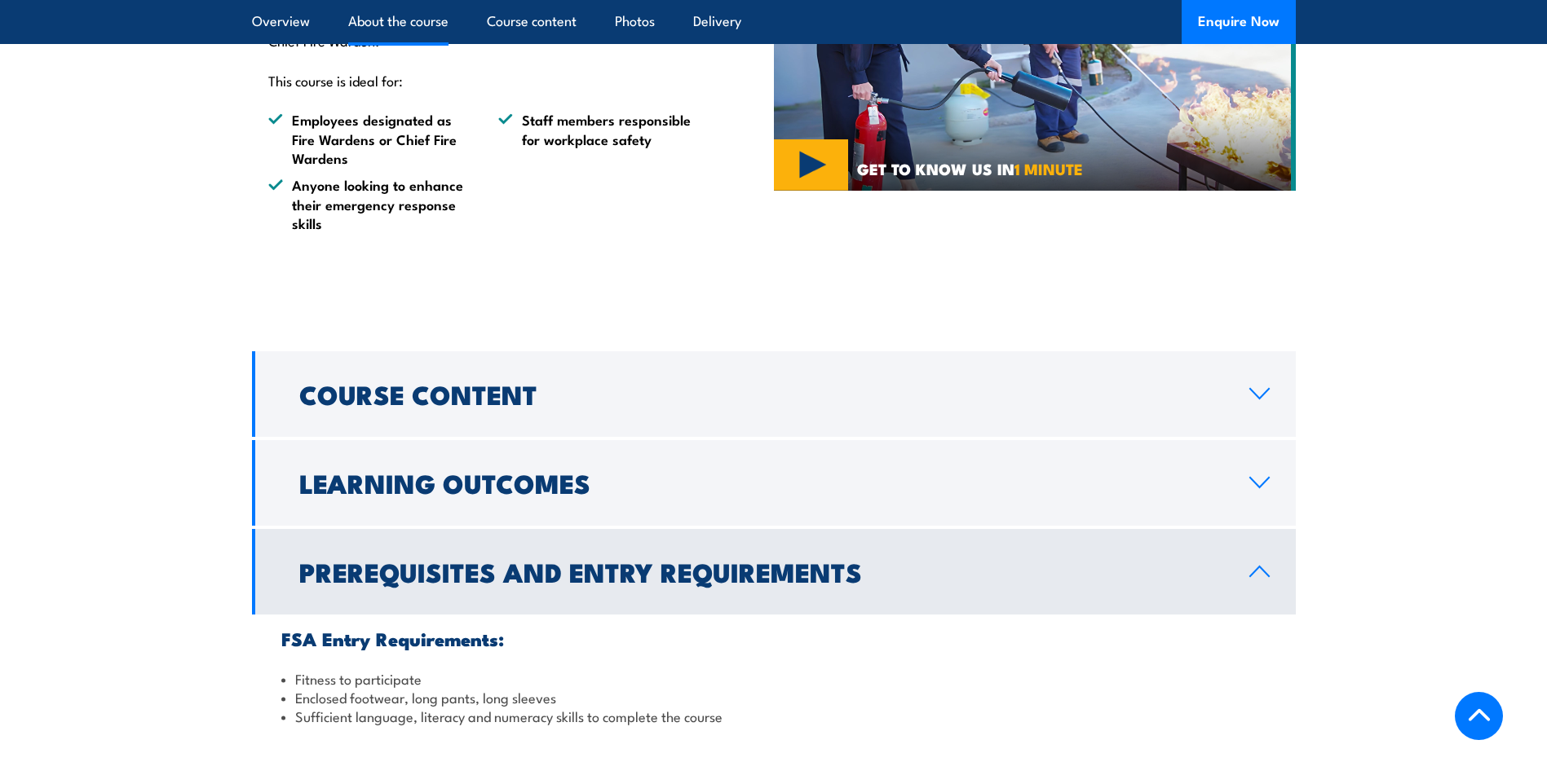
click at [927, 560] on h2 "Prerequisites and Entry Requirements" at bounding box center [761, 571] width 924 height 23
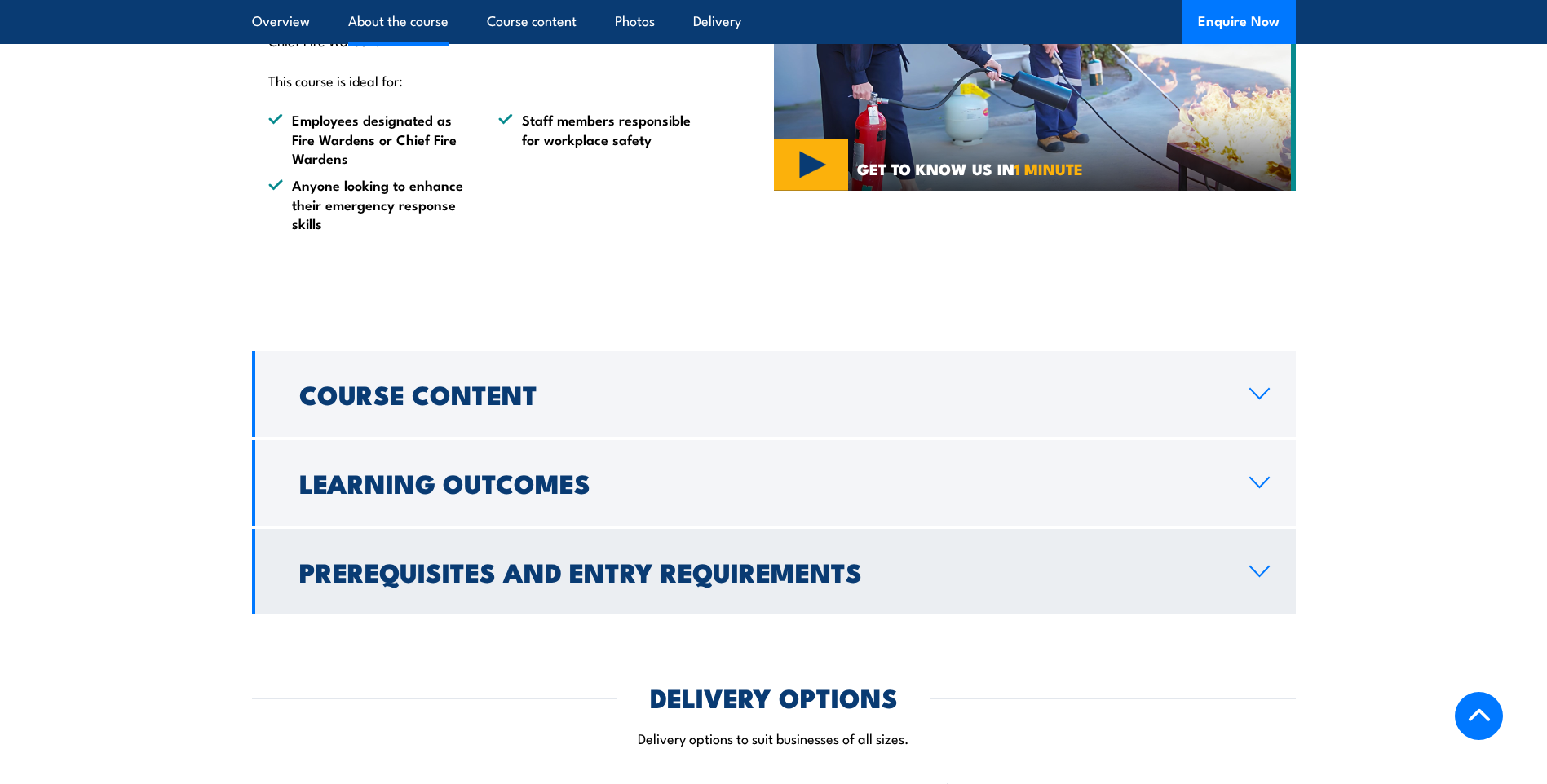
click at [923, 560] on h2 "Prerequisites and Entry Requirements" at bounding box center [761, 571] width 924 height 23
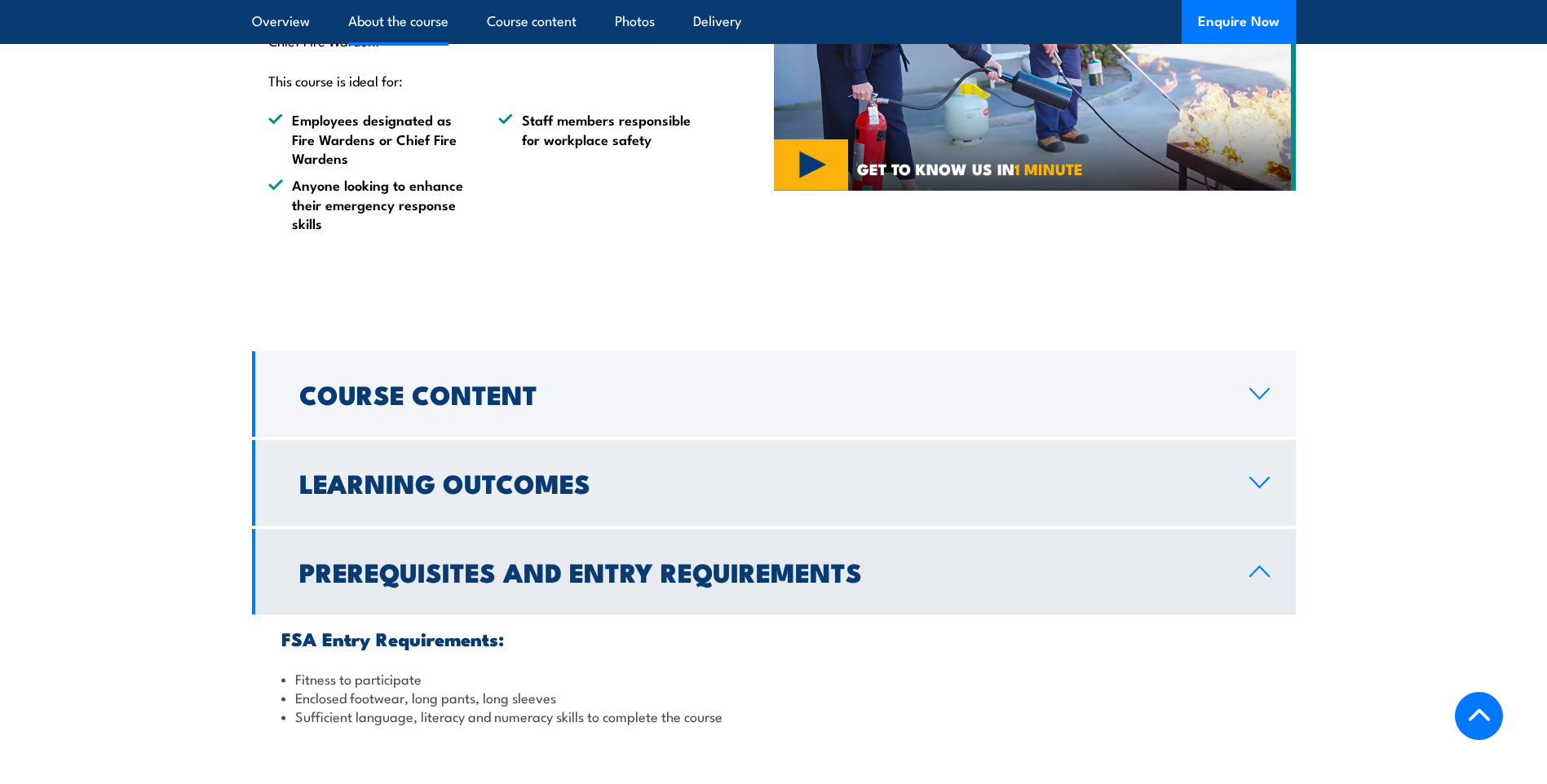
click at [928, 443] on link "Learning Outcomes" at bounding box center [773, 483] width 1044 height 85
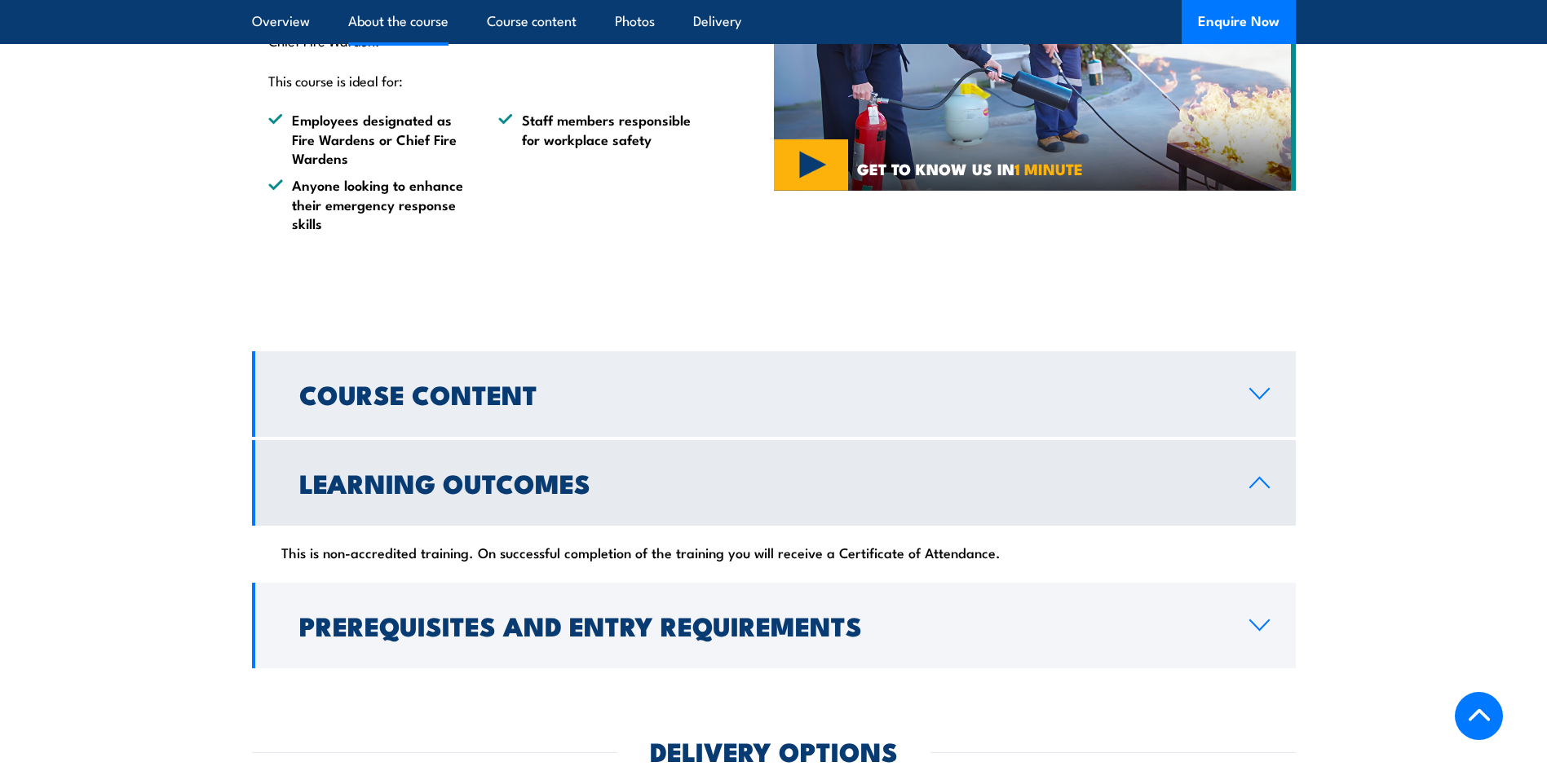
click at [836, 383] on h2 "Course Content" at bounding box center [761, 394] width 924 height 23
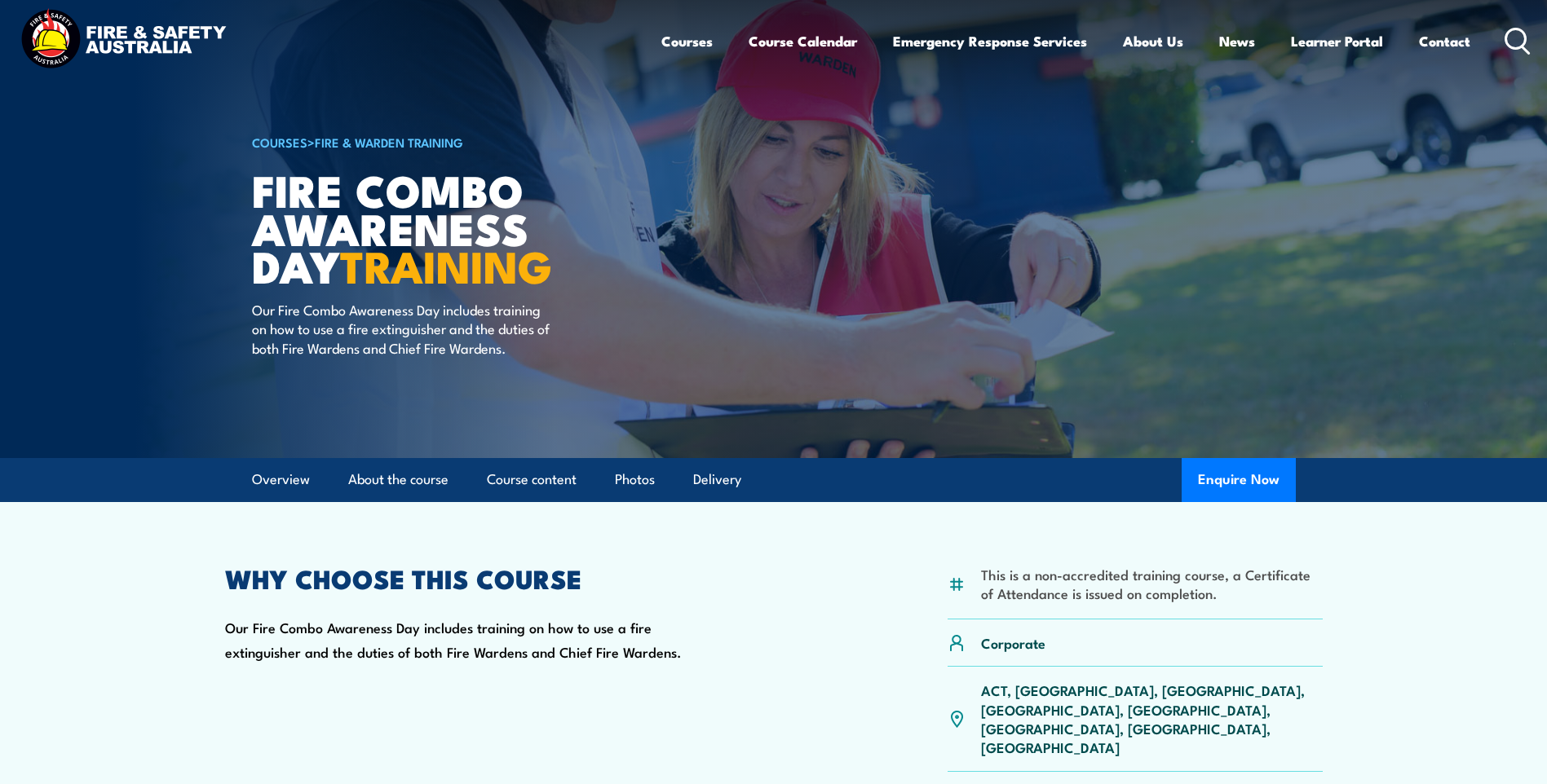
scroll to position [0, 0]
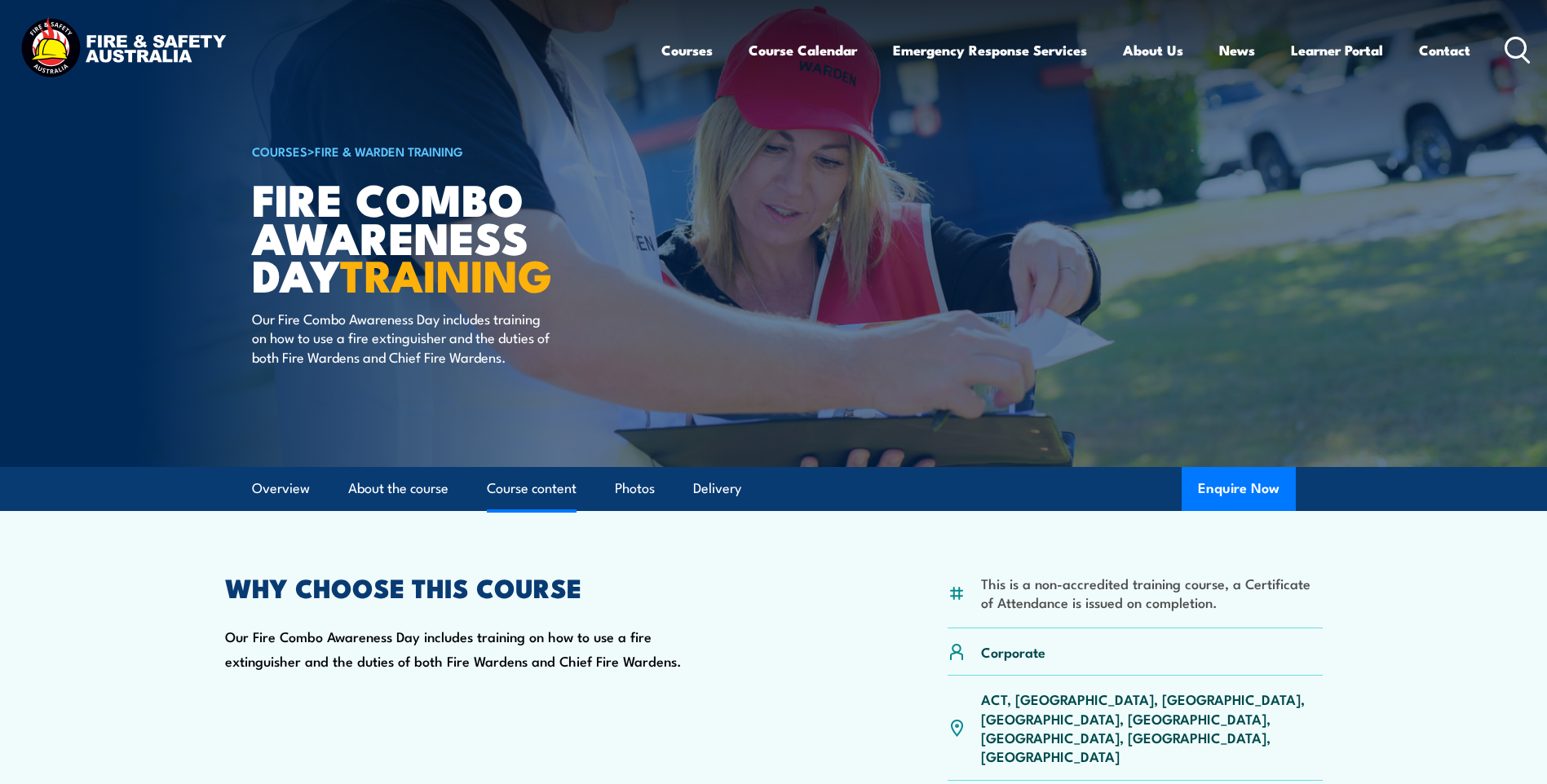
click at [516, 484] on link "Course content" at bounding box center [532, 489] width 89 height 44
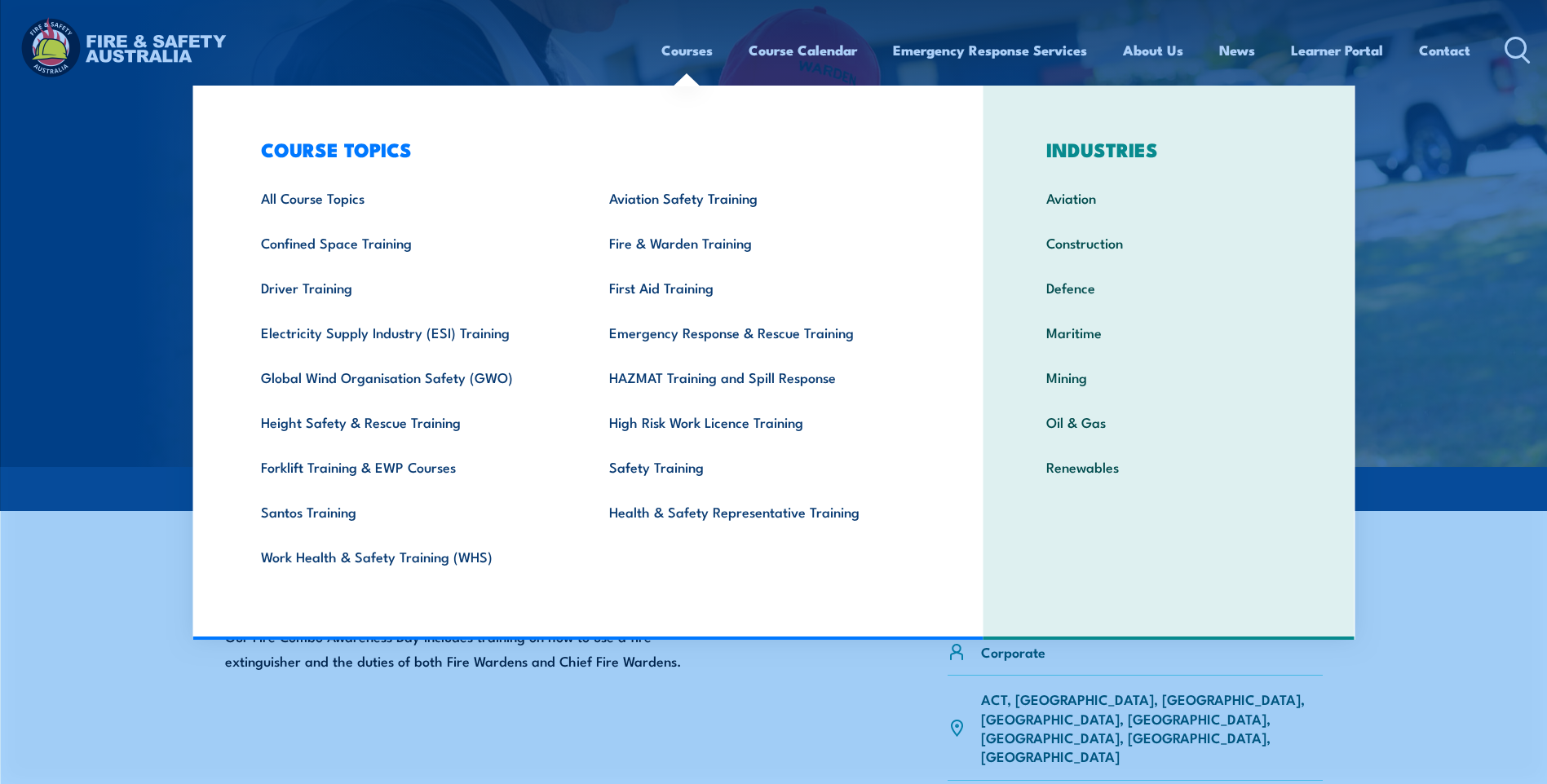
click at [688, 45] on link "Courses" at bounding box center [687, 50] width 51 height 44
click at [692, 236] on link "Fire & Warden Training" at bounding box center [758, 242] width 349 height 45
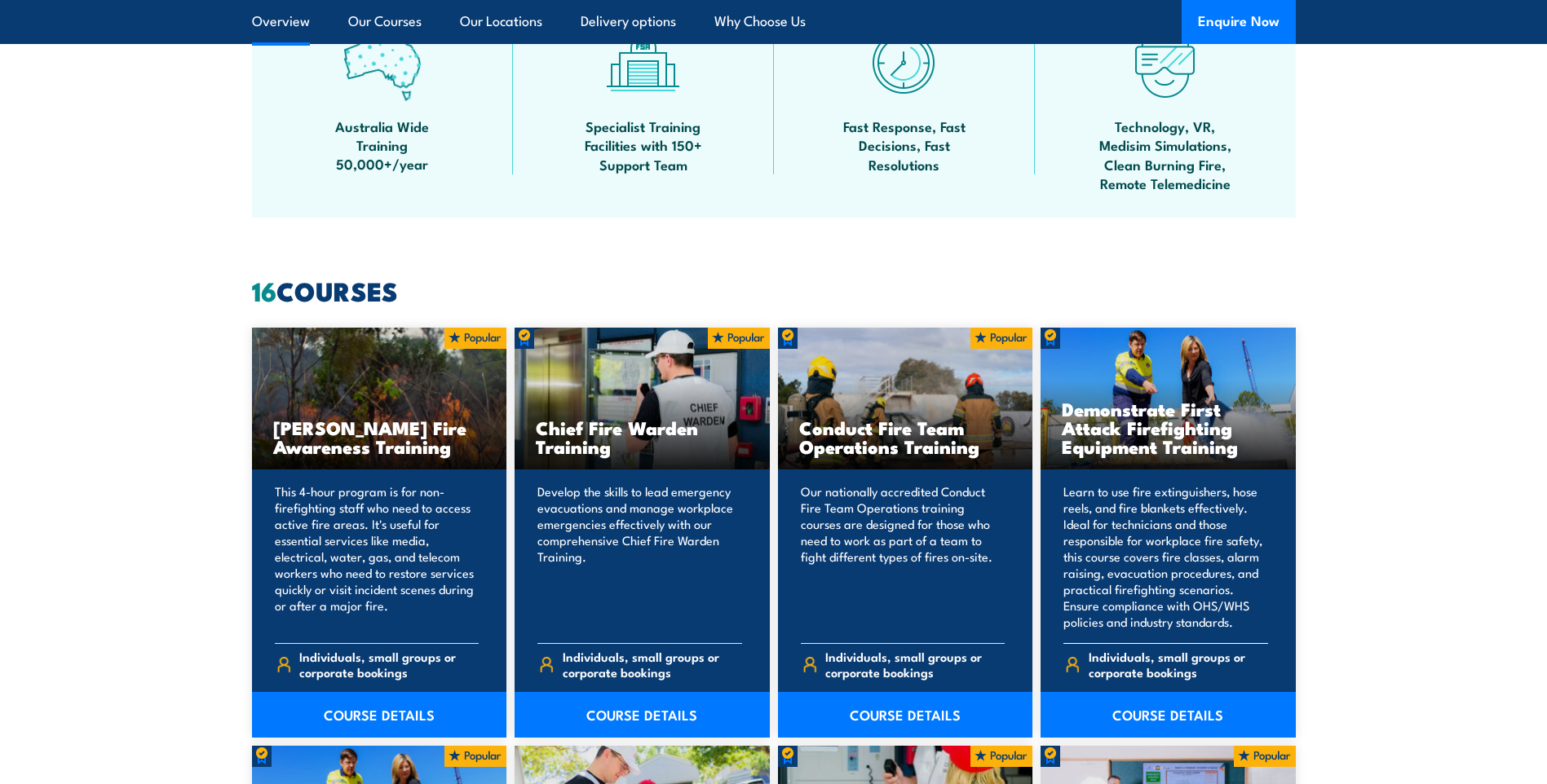
scroll to position [1059, 0]
click at [1154, 716] on link "COURSE DETAILS" at bounding box center [1168, 714] width 255 height 46
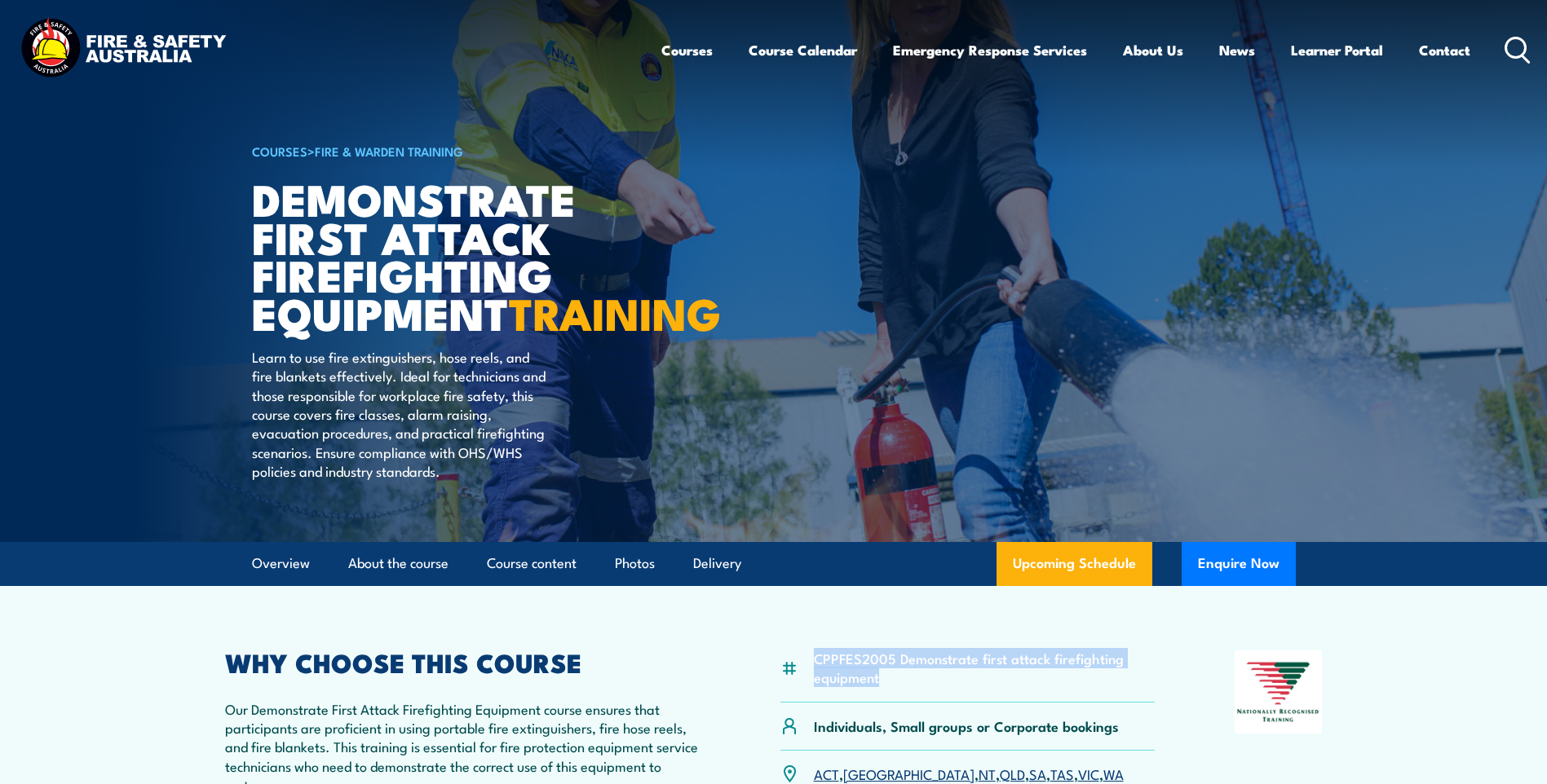
drag, startPoint x: 815, startPoint y: 695, endPoint x: 886, endPoint y: 723, distance: 76.3
click at [886, 687] on li "CPPFES2005 Demonstrate first attack firefighting equipment" at bounding box center [985, 667] width 342 height 38
copy li "CPPFES2005 Demonstrate first attack firefighting equipment"
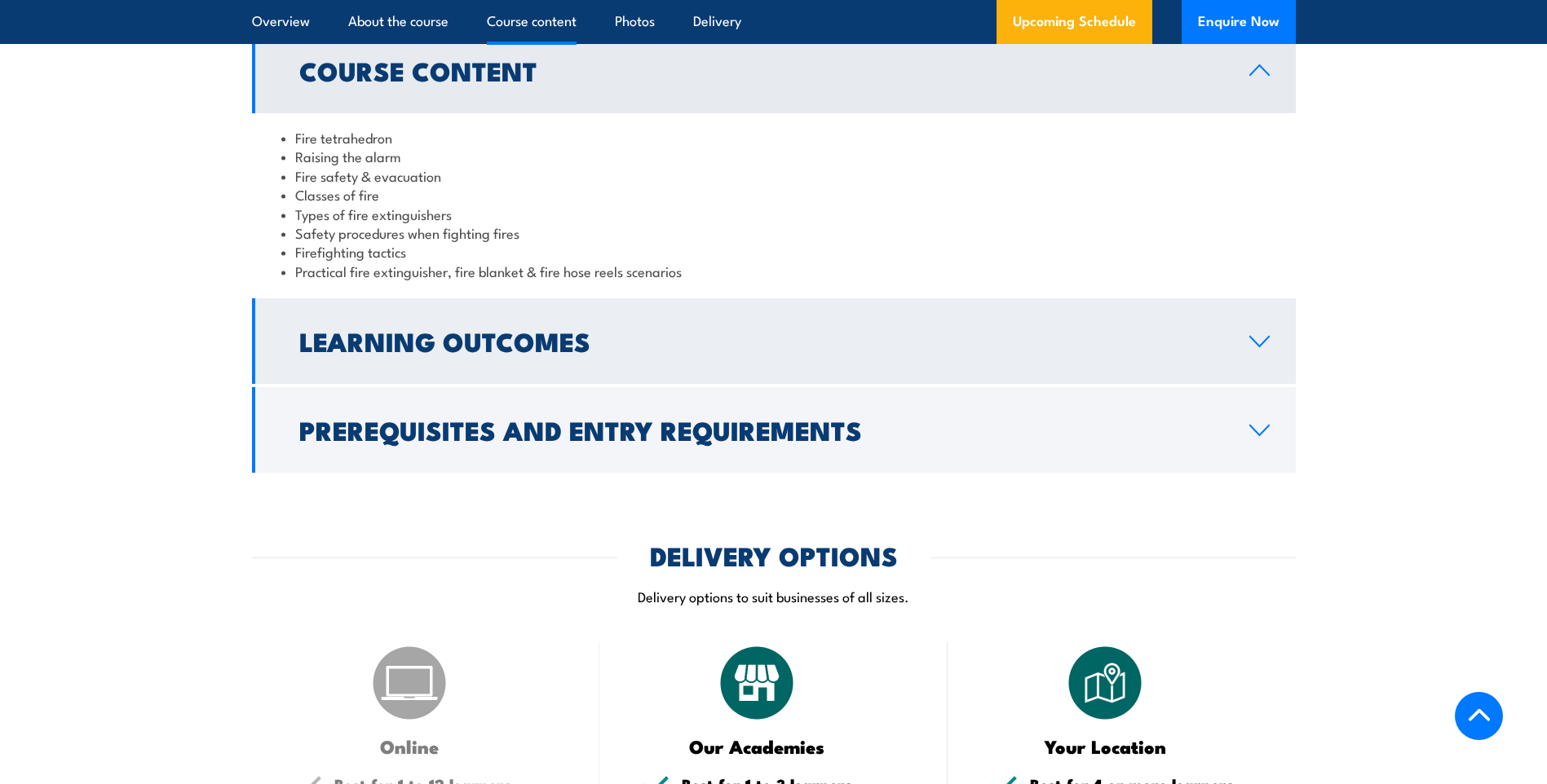
scroll to position [1793, 0]
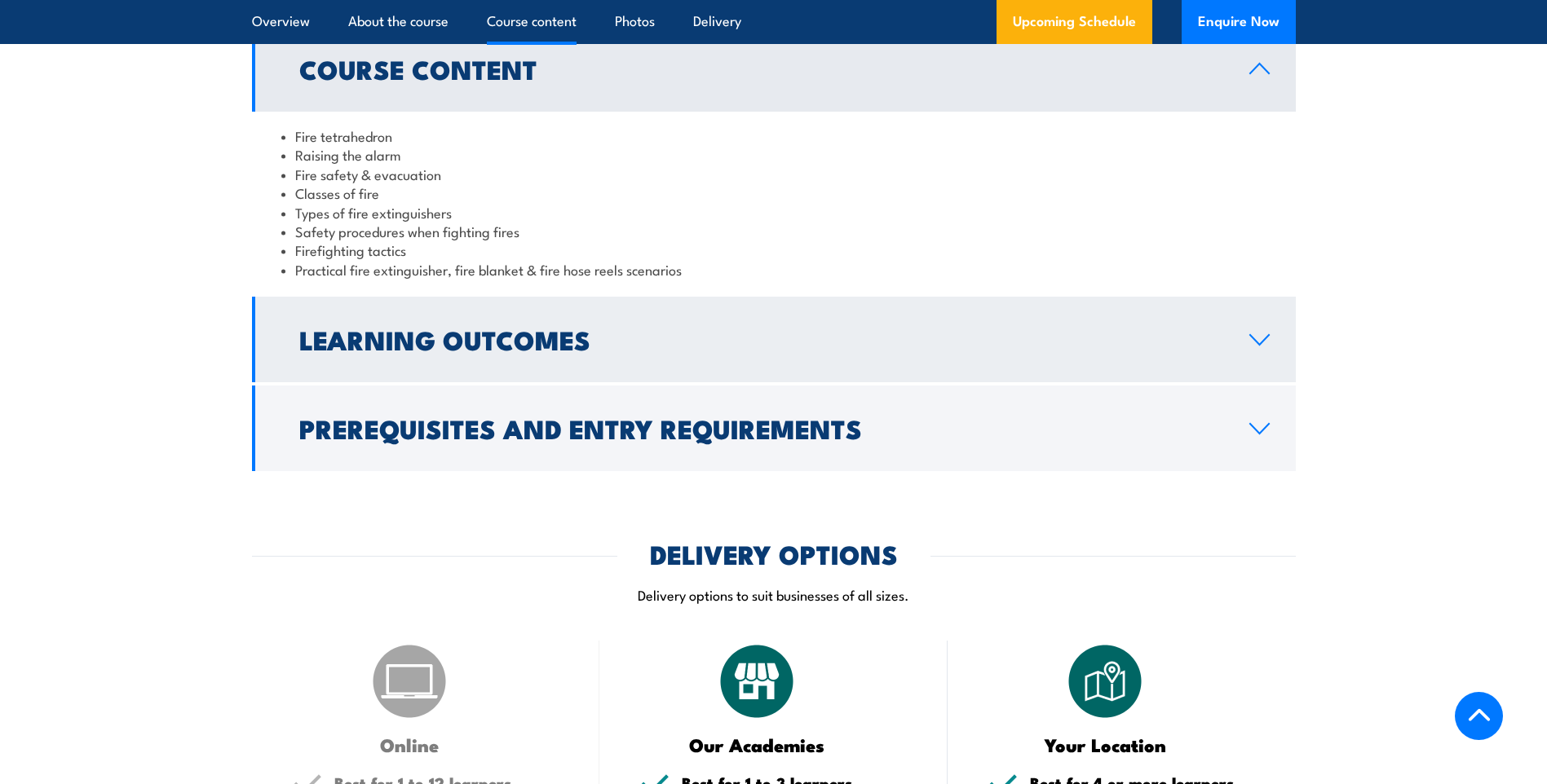
click at [1258, 333] on icon at bounding box center [1258, 340] width 22 height 13
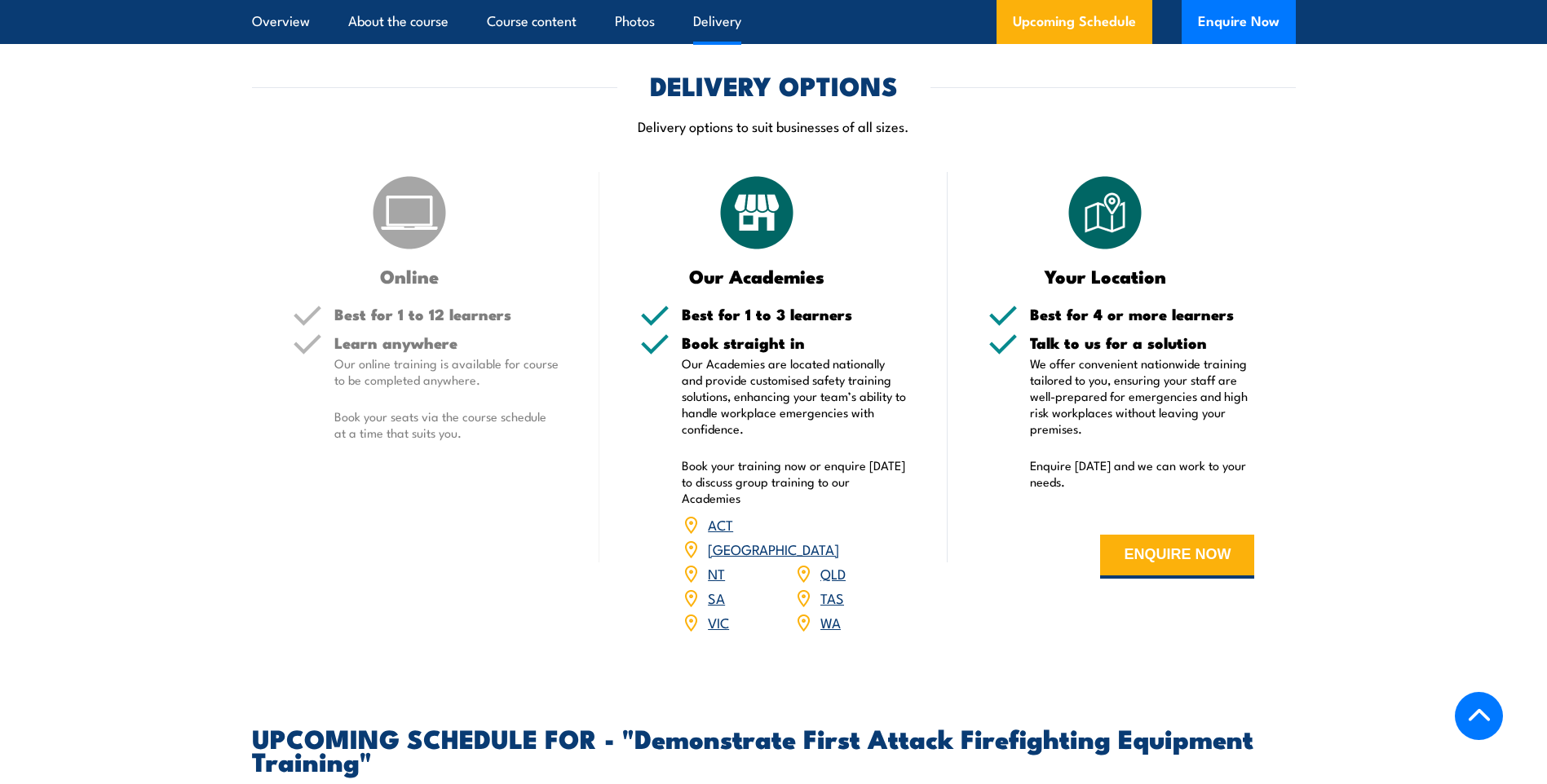
scroll to position [2200, 0]
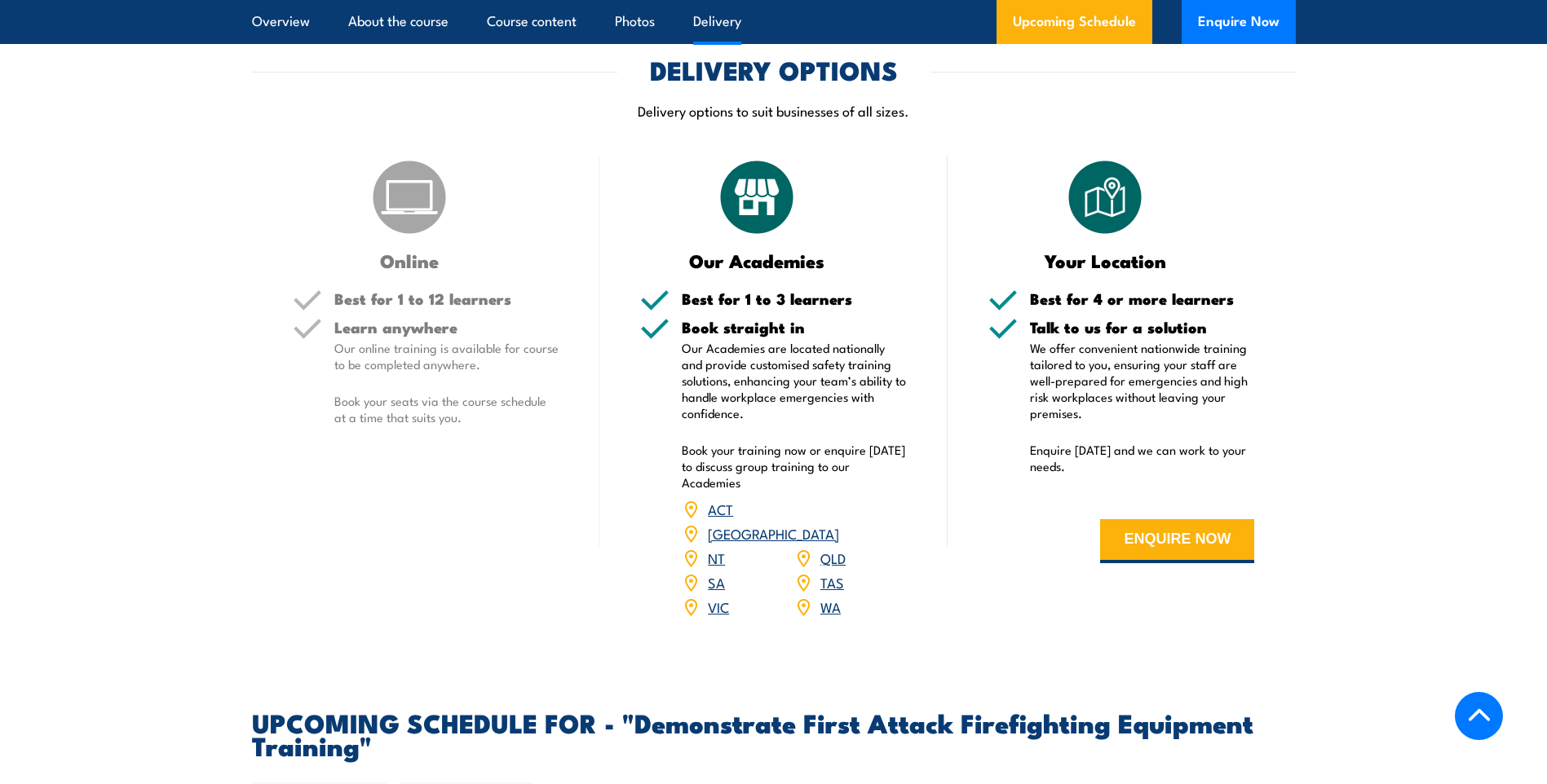
click at [713, 596] on link "VIC" at bounding box center [718, 606] width 21 height 20
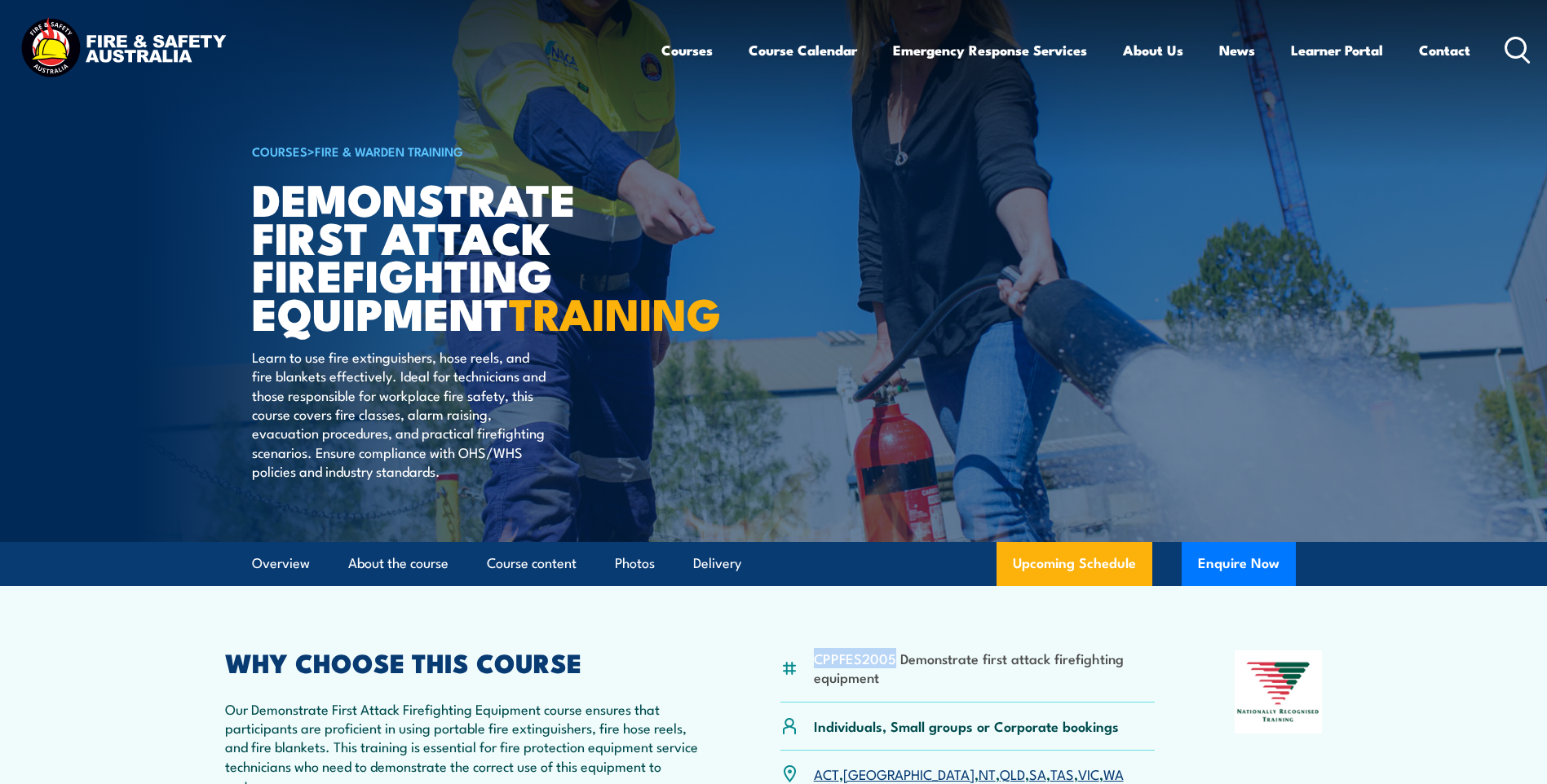
drag, startPoint x: 816, startPoint y: 697, endPoint x: 893, endPoint y: 700, distance: 77.1
click at [893, 687] on li "CPPFES2005 Demonstrate first attack firefighting equipment" at bounding box center [985, 667] width 342 height 38
copy li "CPPFES2005"
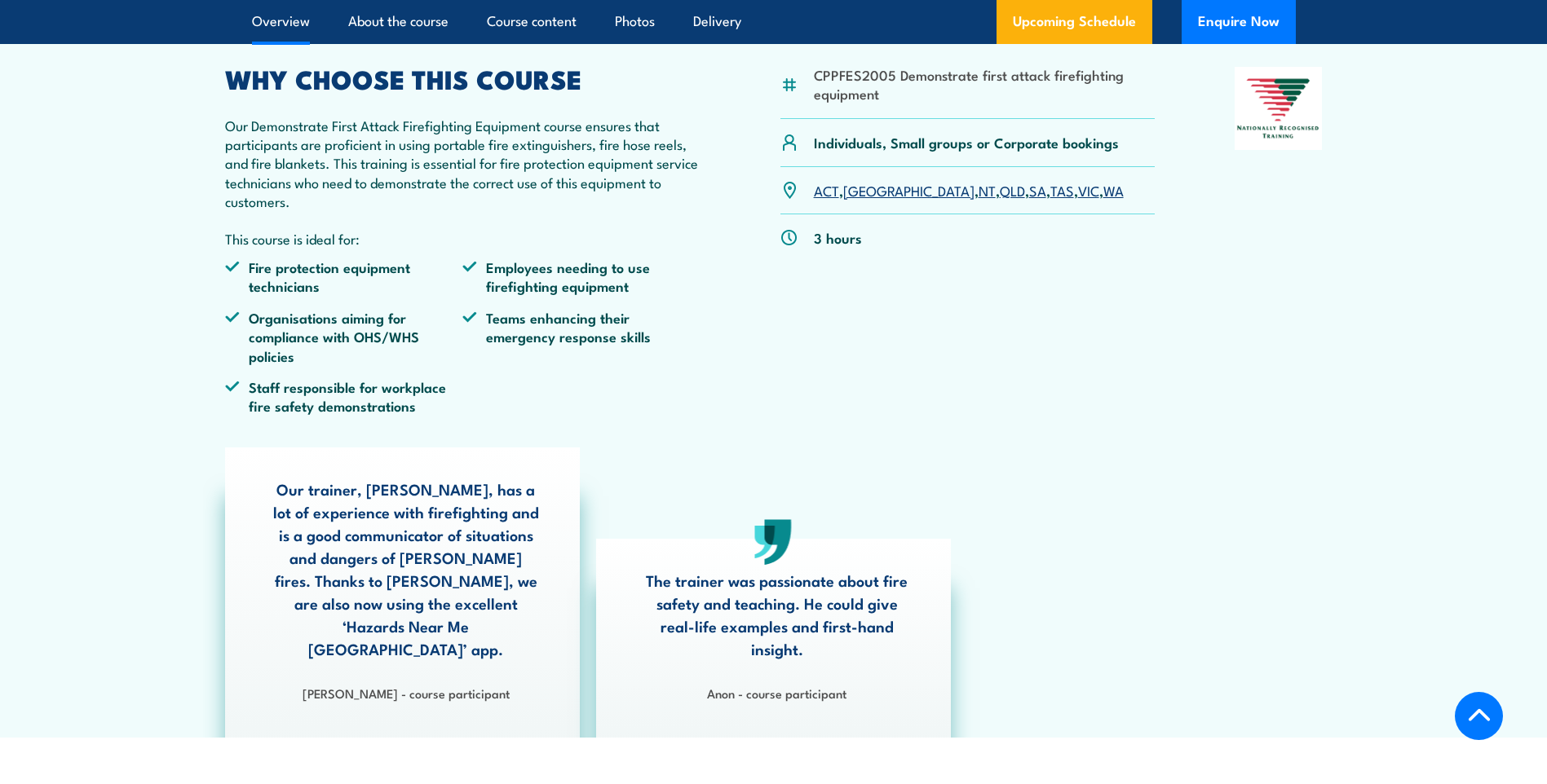
scroll to position [489, 0]
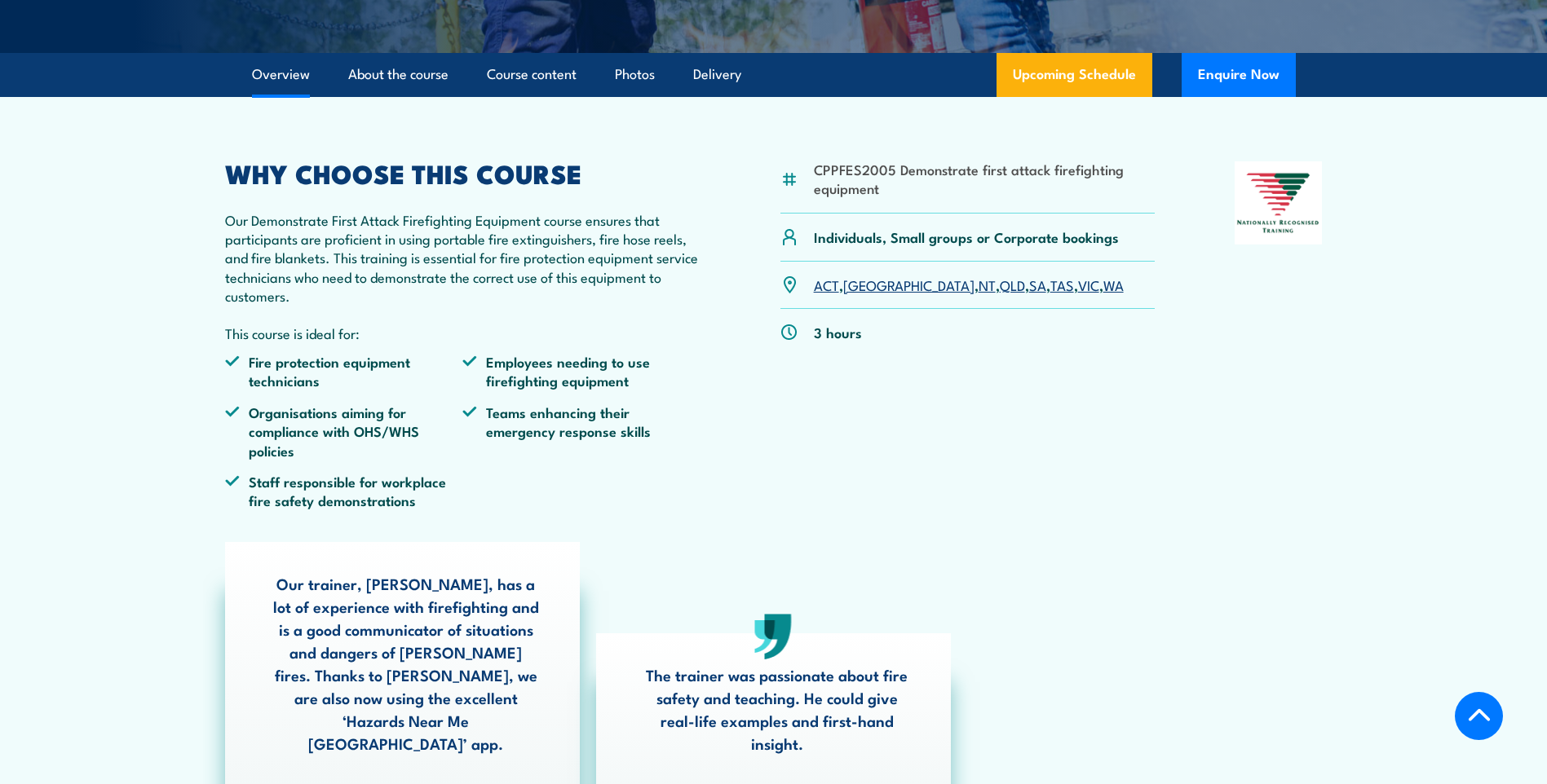
click at [1078, 294] on link "VIC" at bounding box center [1088, 284] width 21 height 20
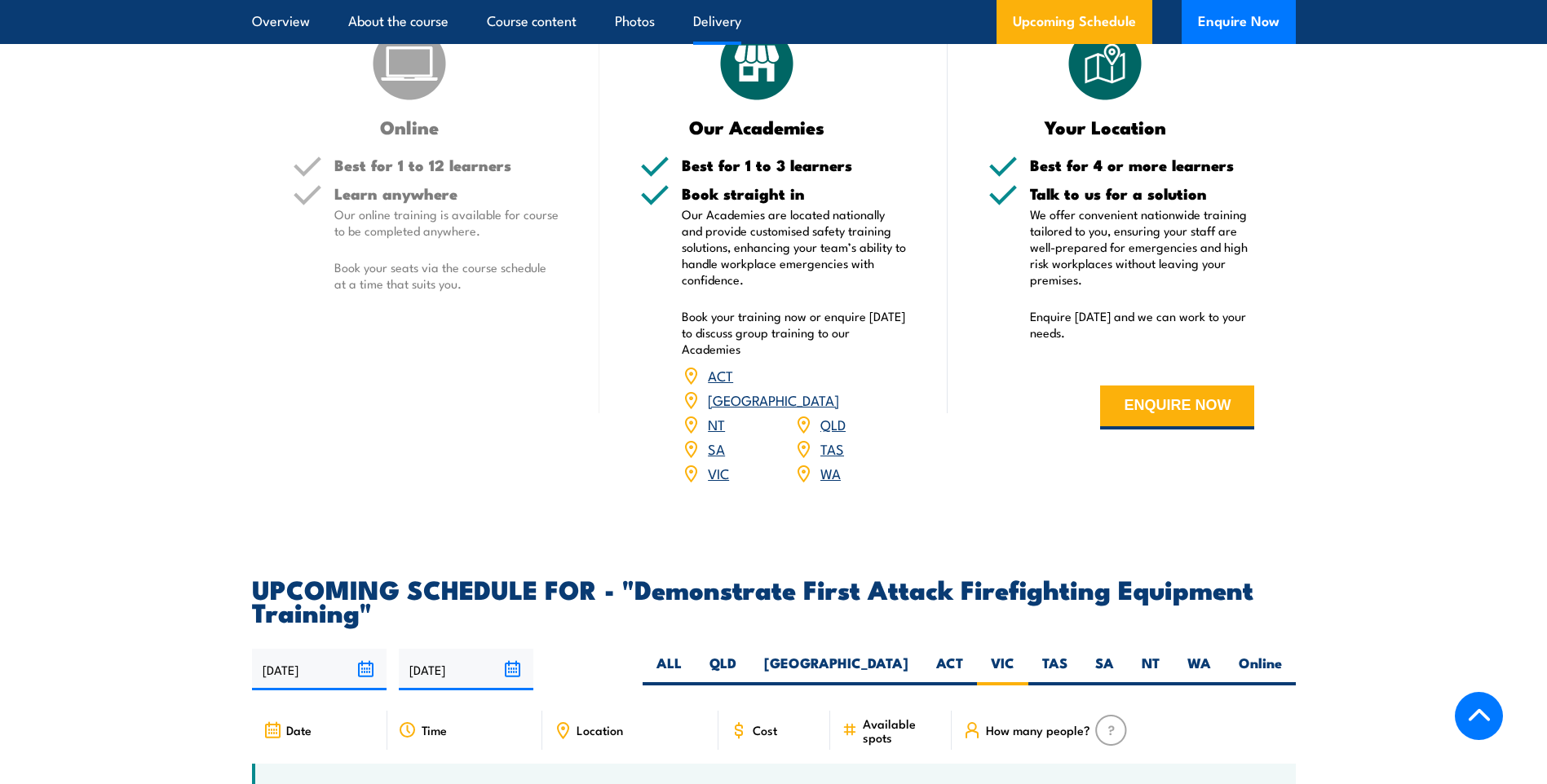
scroll to position [2200, 0]
